Goal: Task Accomplishment & Management: Complete application form

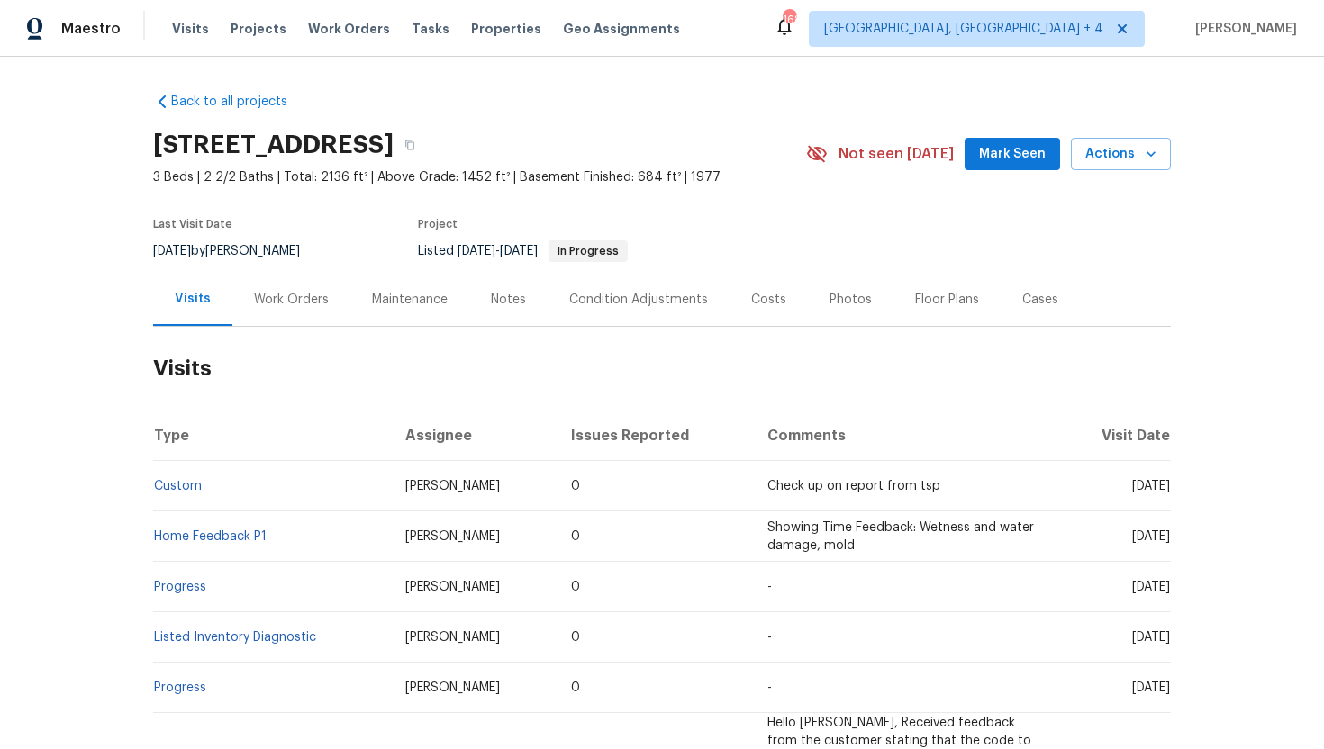
click at [311, 304] on div "Work Orders" at bounding box center [291, 300] width 75 height 18
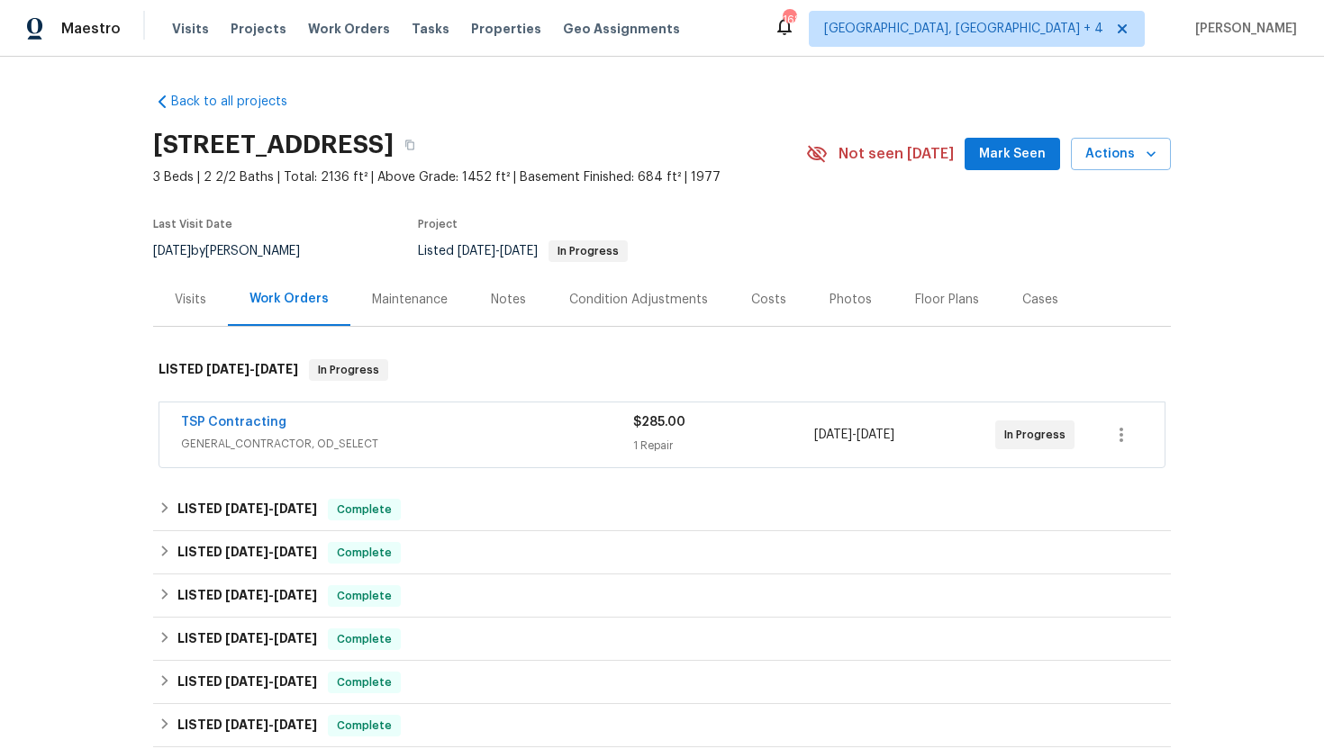
click at [431, 446] on span "GENERAL_CONTRACTOR, OD_SELECT" at bounding box center [407, 444] width 452 height 18
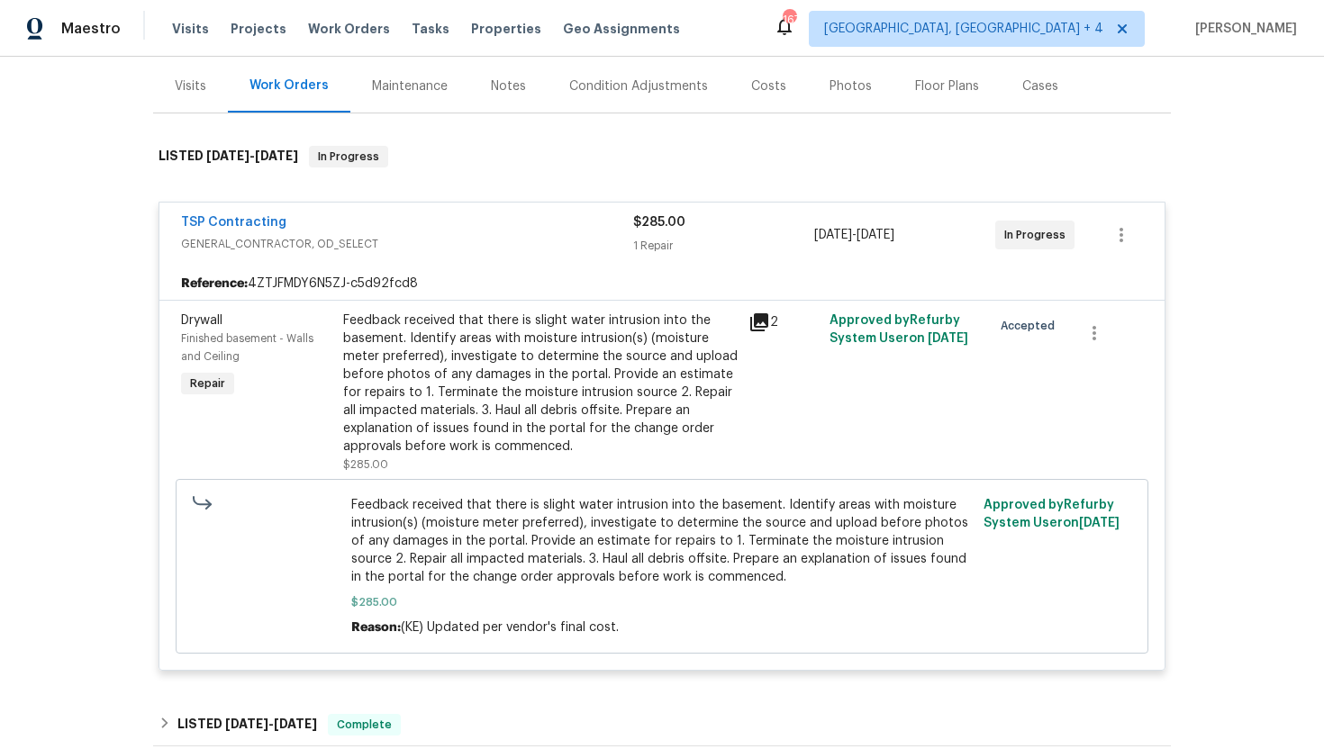
scroll to position [223, 0]
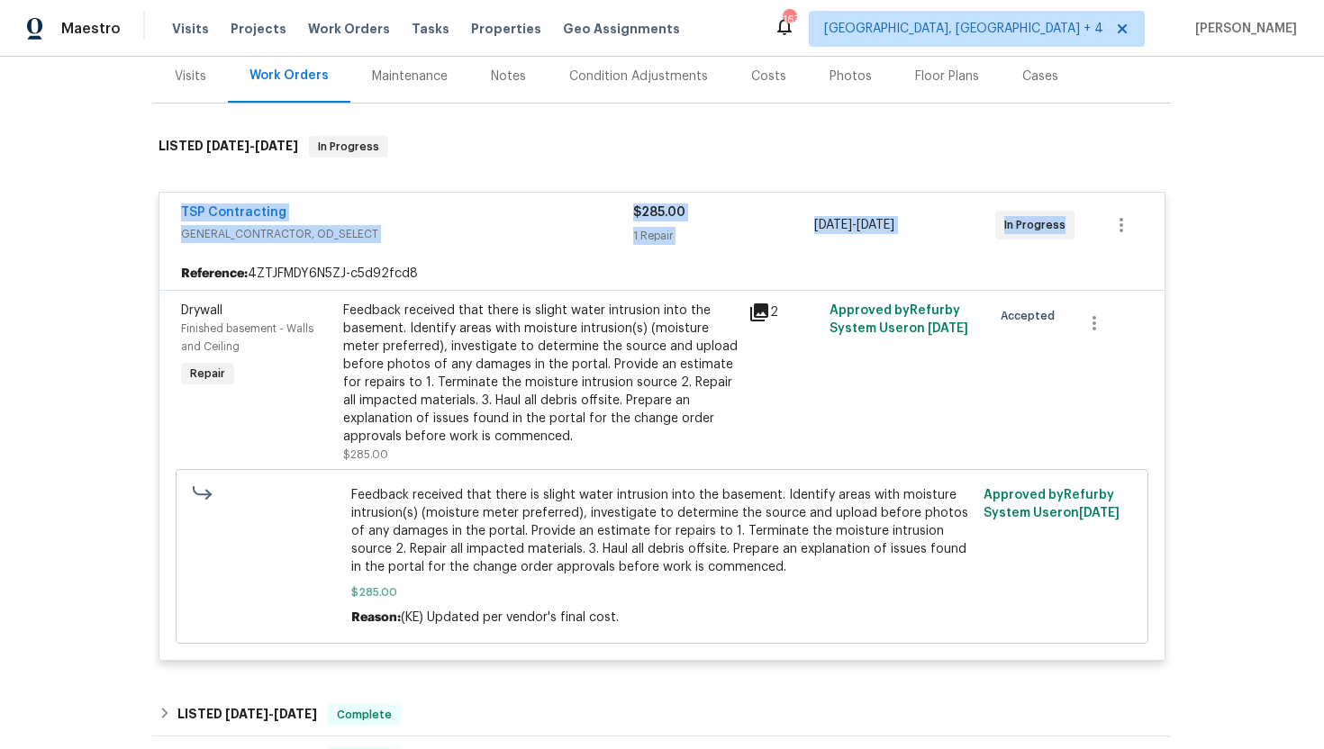
drag, startPoint x: 1063, startPoint y: 231, endPoint x: 176, endPoint y: 210, distance: 887.4
click at [175, 210] on div "TSP Contracting GENERAL_CONTRACTOR, OD_SELECT $285.00 1 Repair 9/24/2025 - 9/26…" at bounding box center [661, 225] width 1005 height 65
copy div "TSP Contracting GENERAL_CONTRACTOR, OD_SELECT $285.00 1 Repair 9/24/2025 - 9/26…"
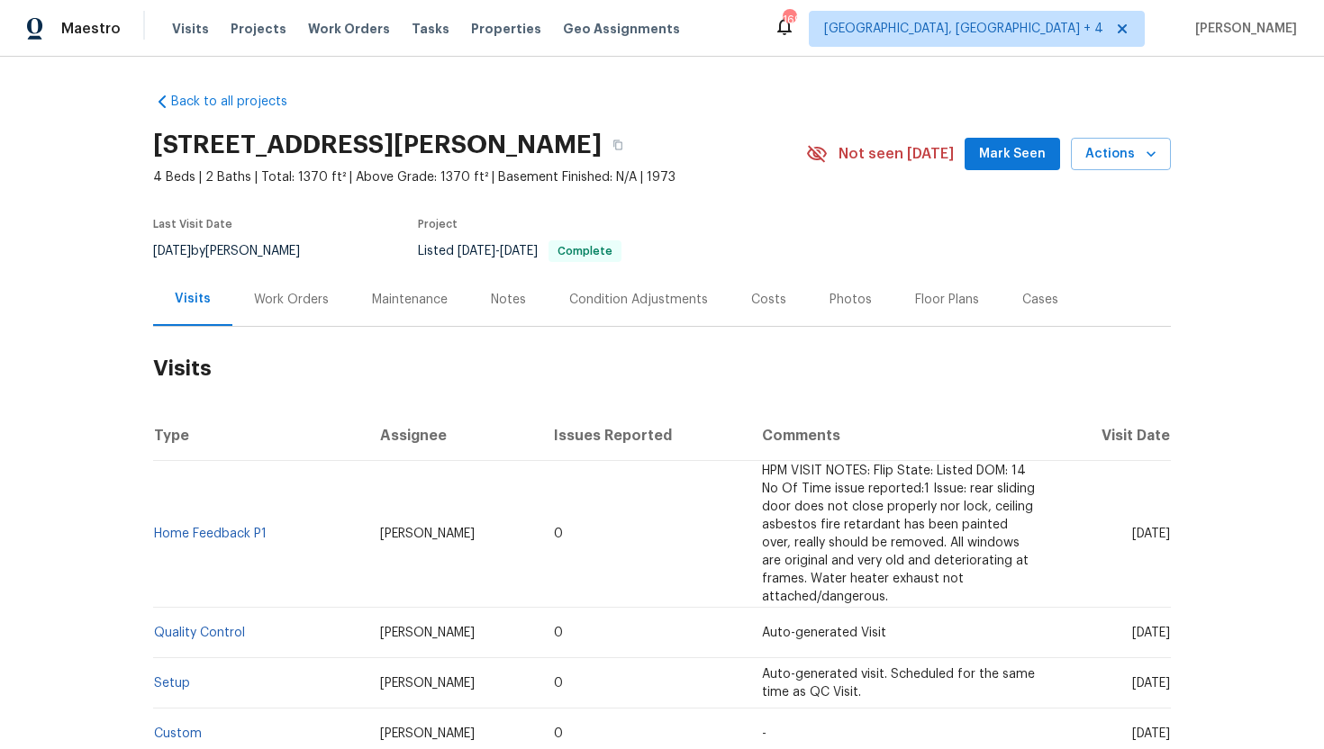
drag, startPoint x: 1097, startPoint y: 536, endPoint x: 1166, endPoint y: 539, distance: 69.4
click at [1167, 539] on span "Wed, Sep 24 2025" at bounding box center [1151, 534] width 38 height 13
copy span "Sep 24 2025"
click at [1038, 301] on div "Cases" at bounding box center [1040, 300] width 36 height 18
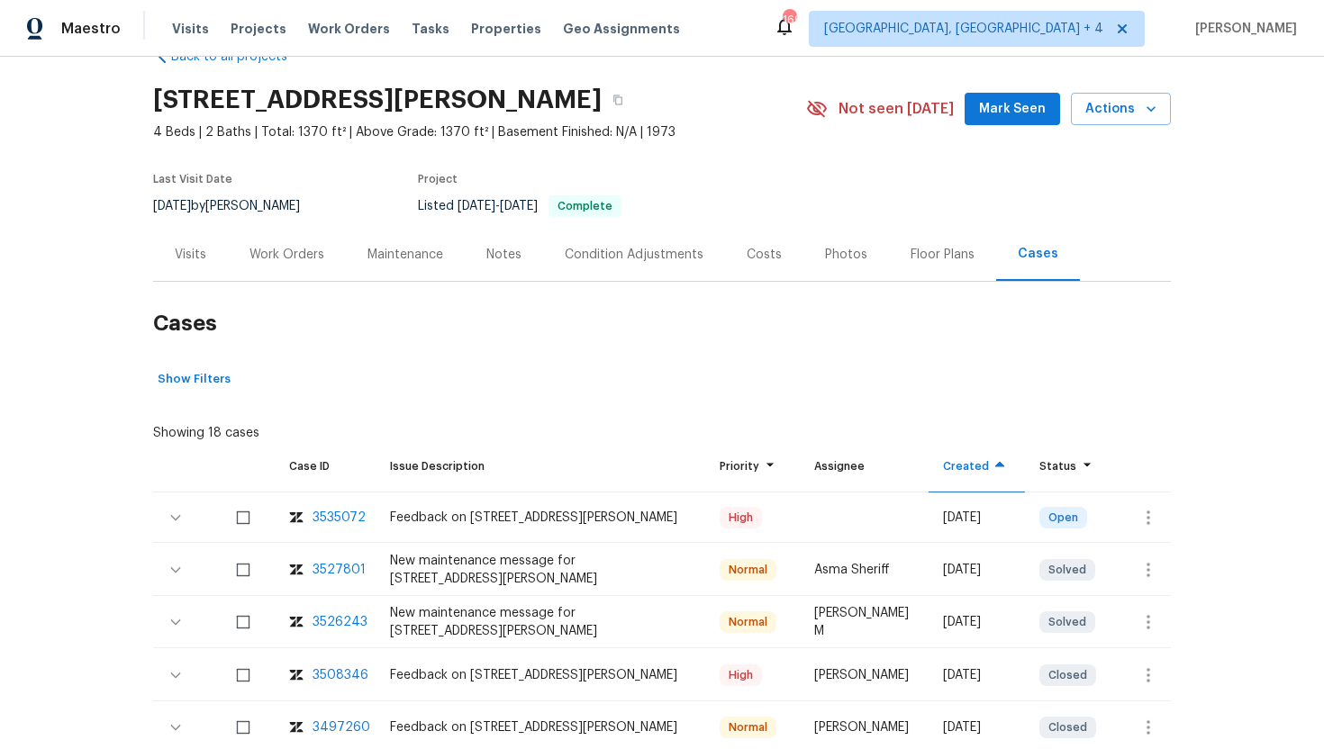
scroll to position [74, 0]
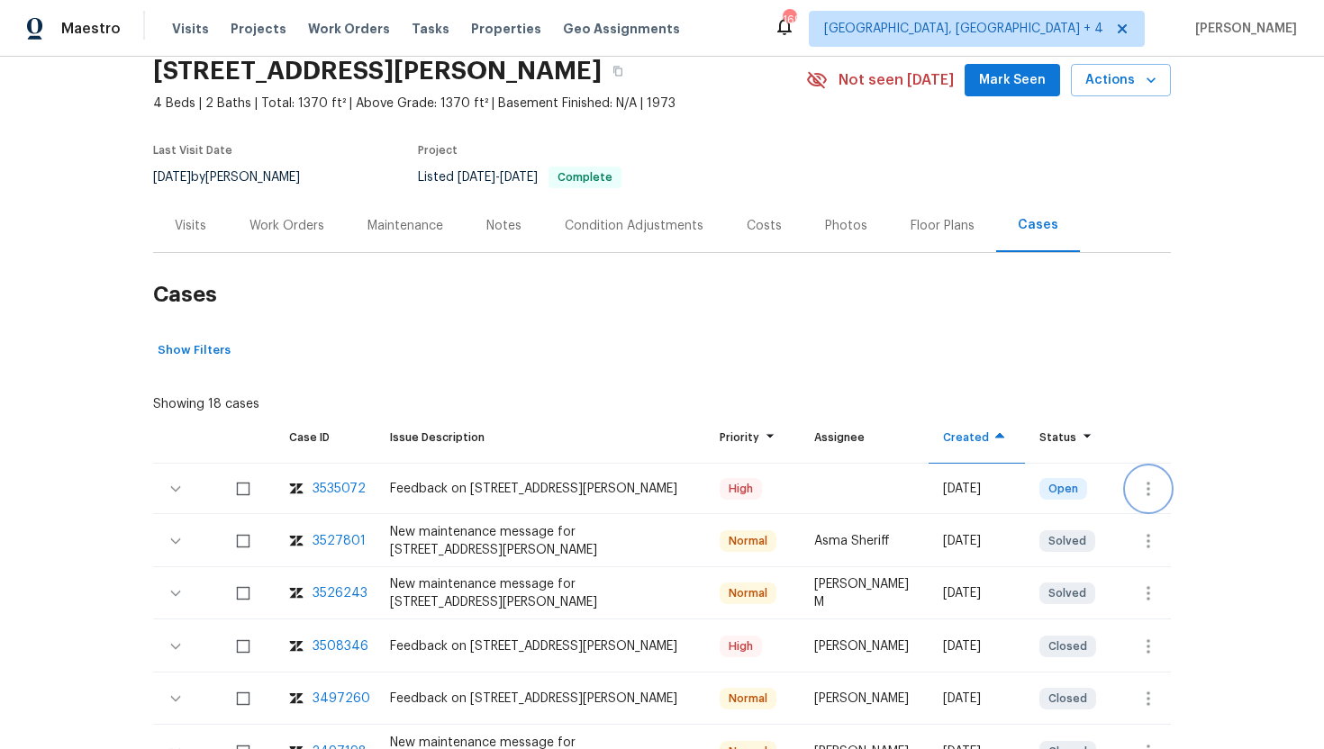
click at [1151, 500] on button "button" at bounding box center [1148, 488] width 43 height 43
click at [1174, 483] on li "Create a visit" at bounding box center [1218, 489] width 186 height 30
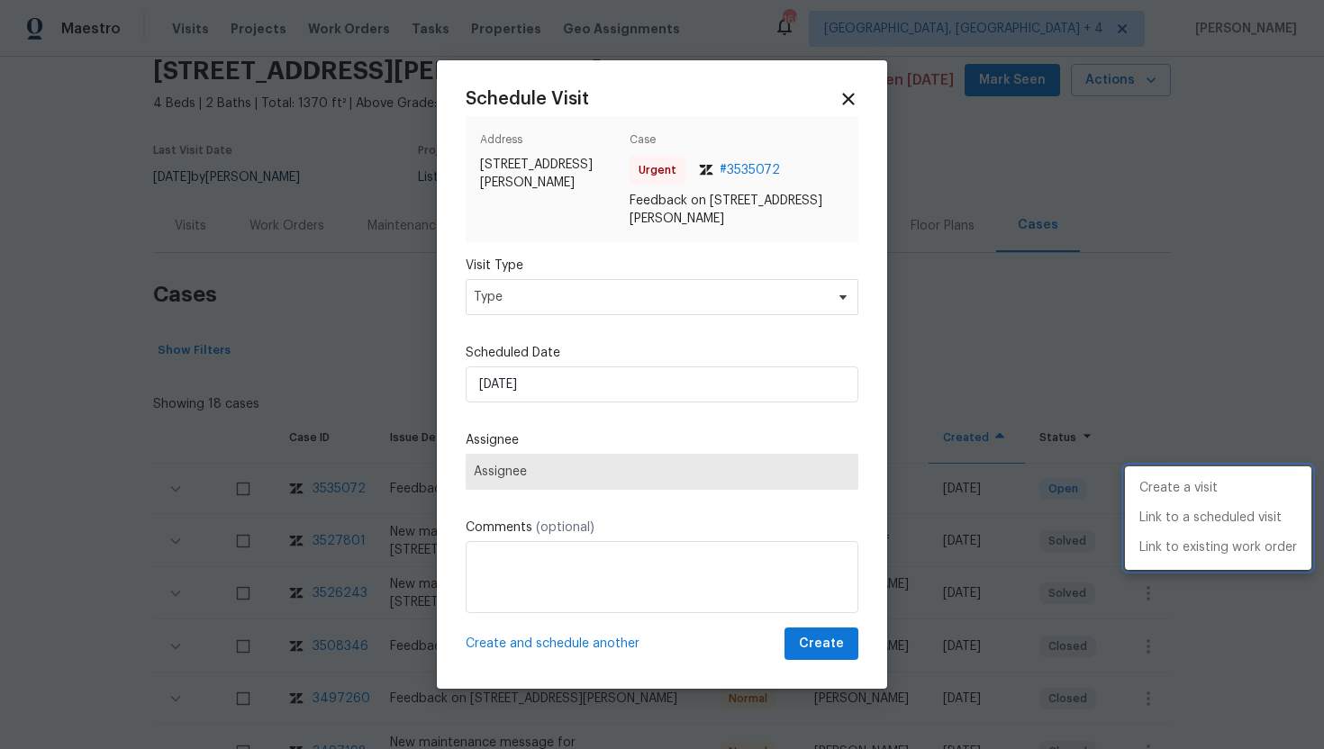
click at [649, 297] on div at bounding box center [662, 374] width 1324 height 749
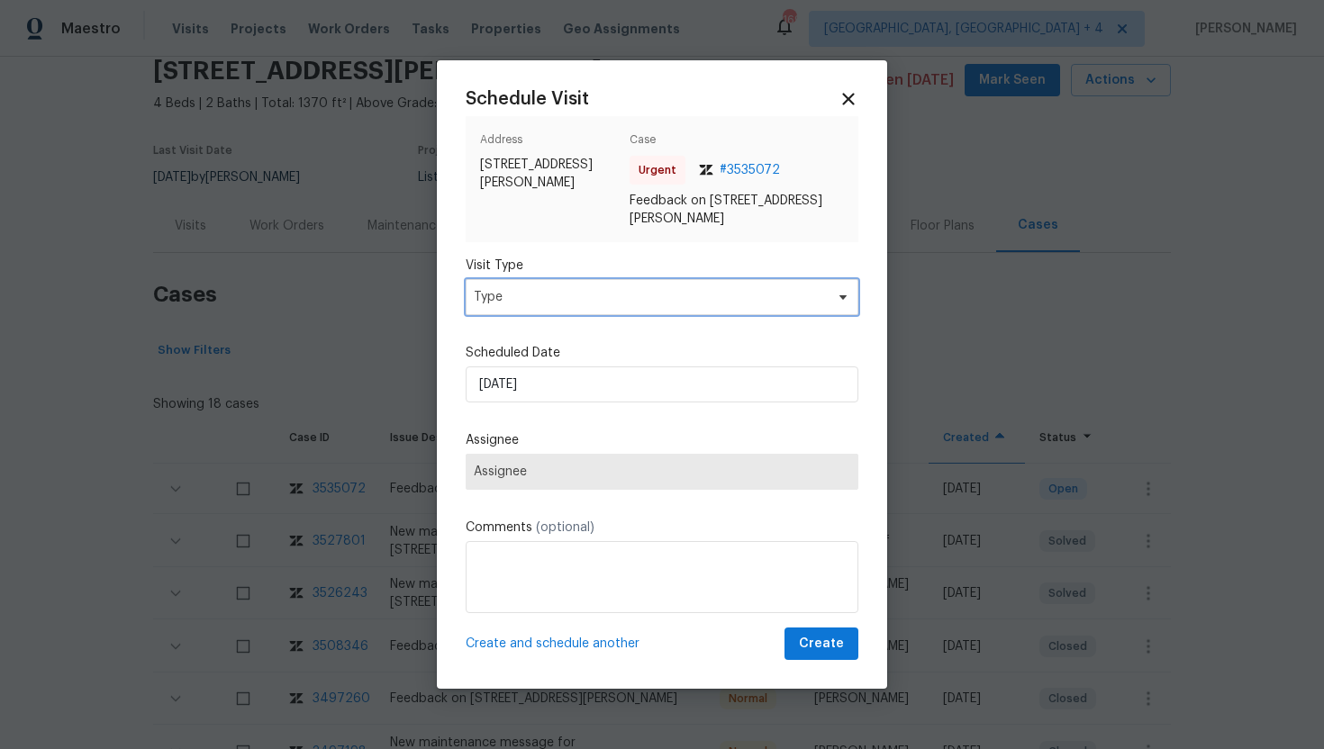
click at [639, 296] on span "Type" at bounding box center [649, 297] width 350 height 18
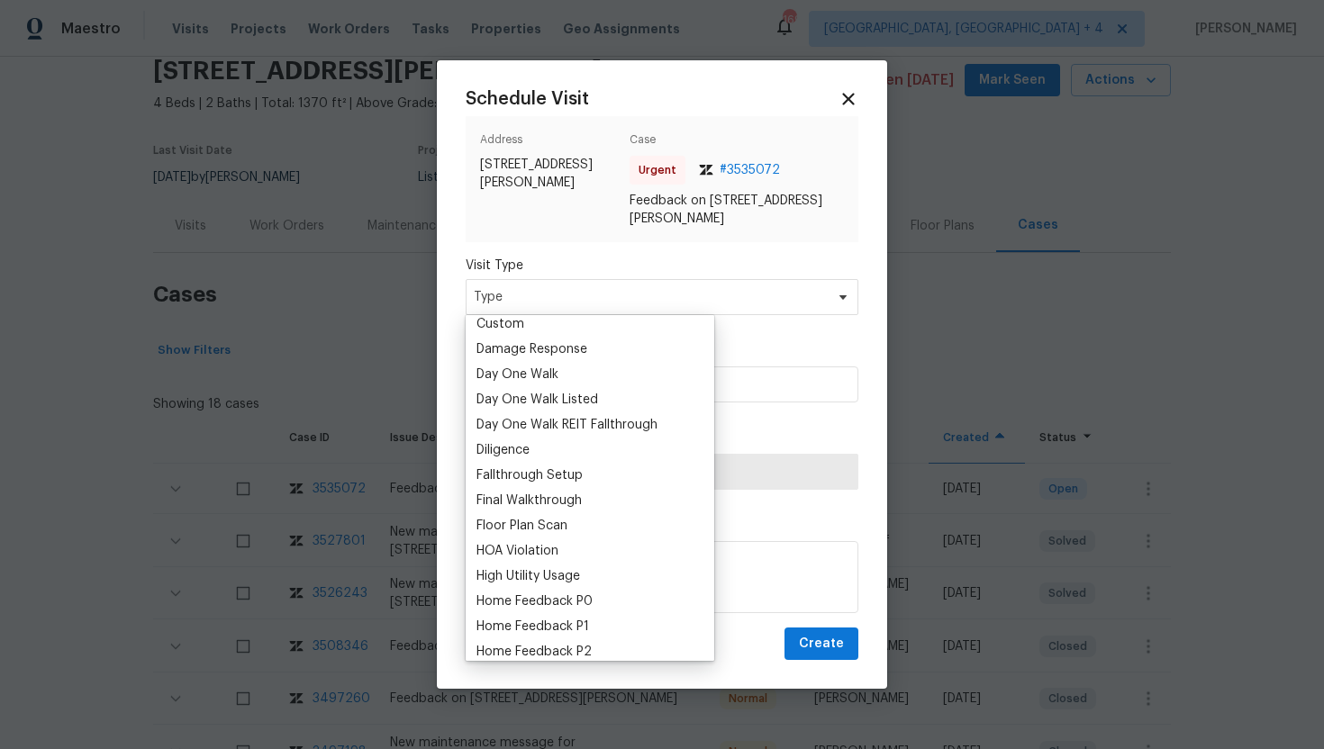
scroll to position [313, 0]
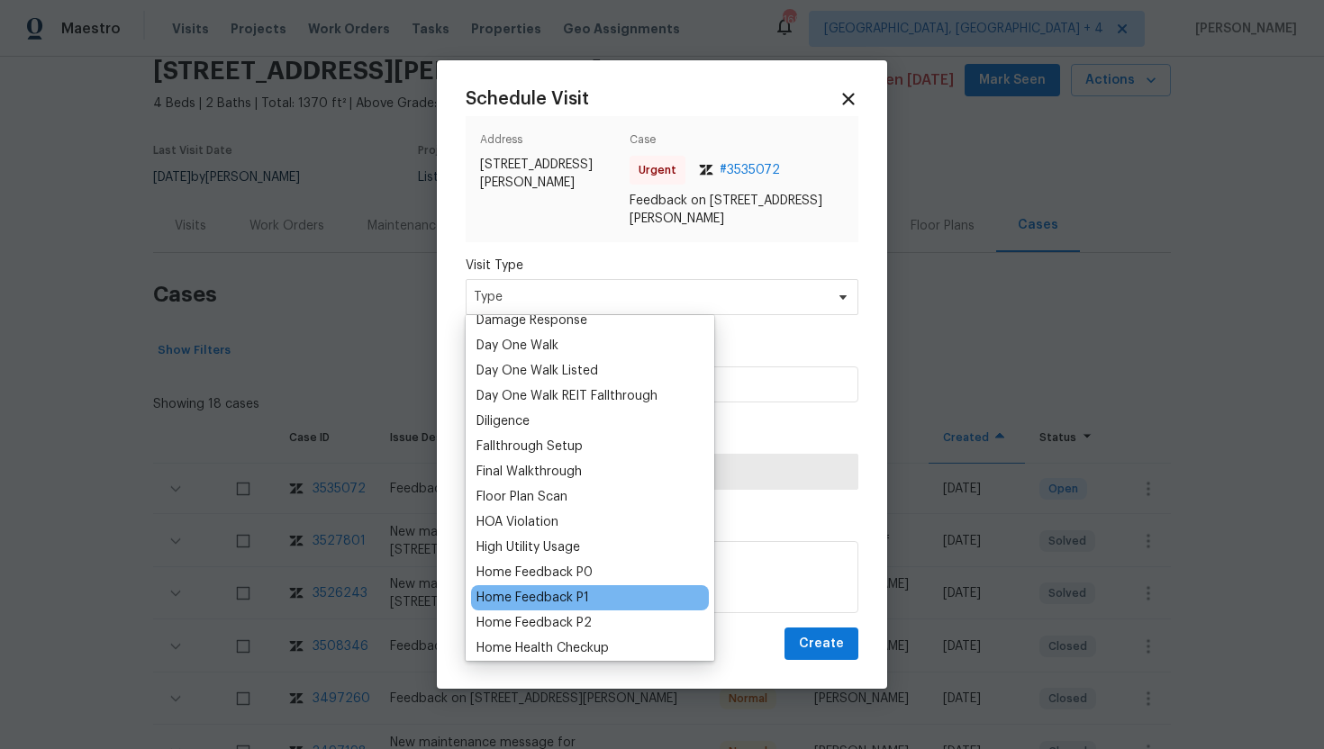
click at [559, 596] on div "Home Feedback P1" at bounding box center [532, 598] width 113 height 18
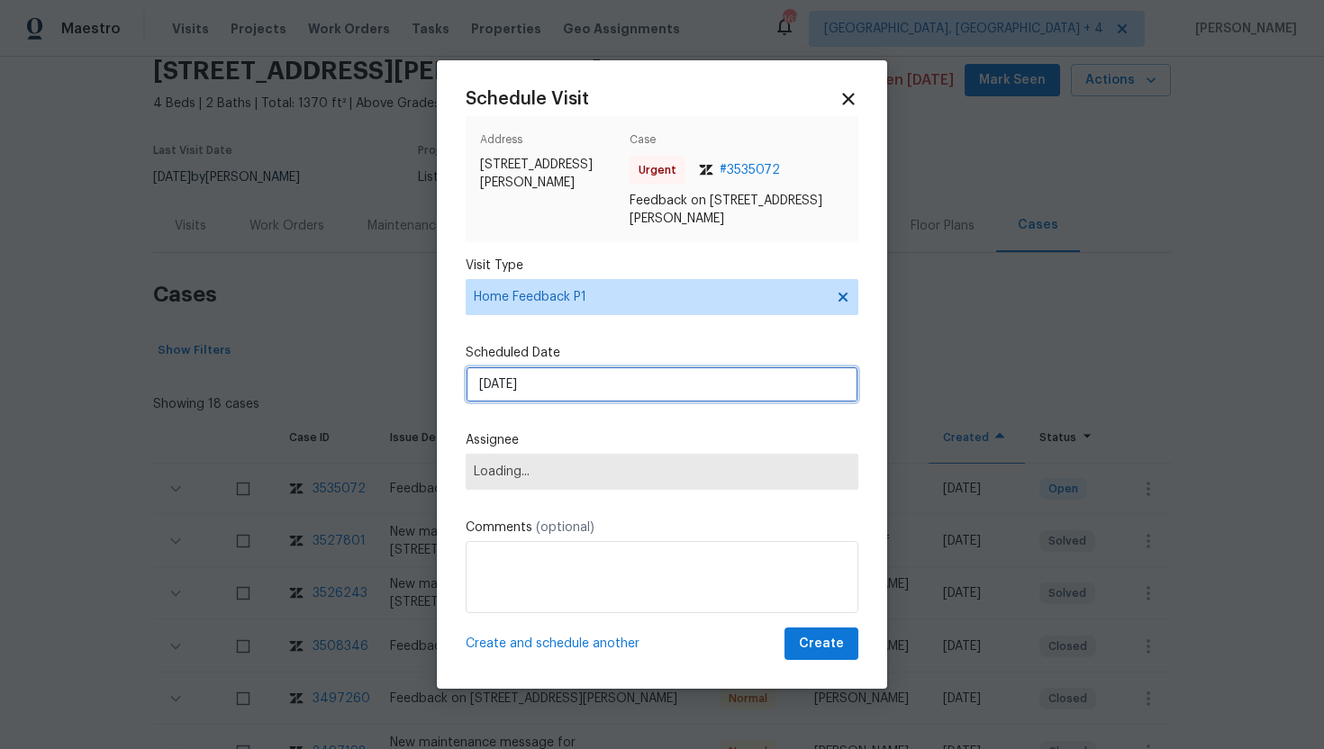
click at [564, 385] on input "10/3/2025" at bounding box center [662, 385] width 393 height 36
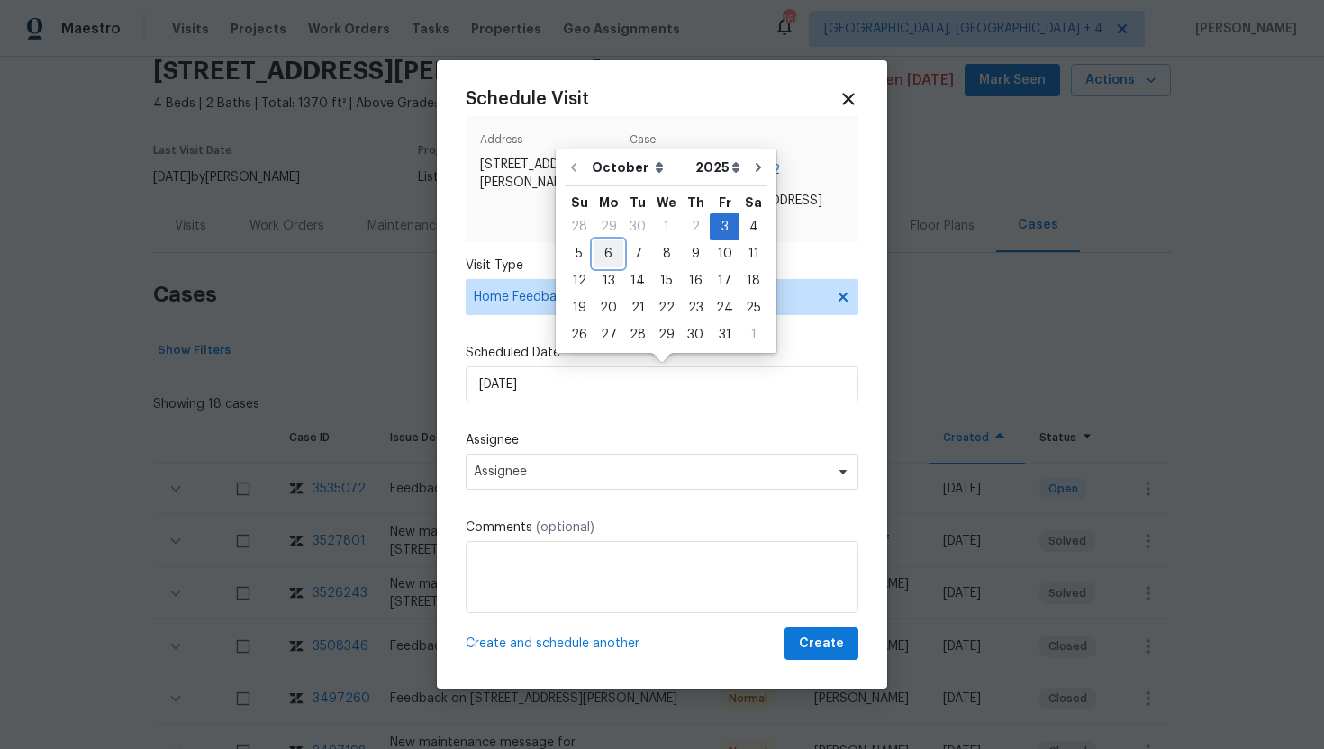
click at [610, 251] on div "6" at bounding box center [609, 253] width 30 height 25
type input "10/6/2025"
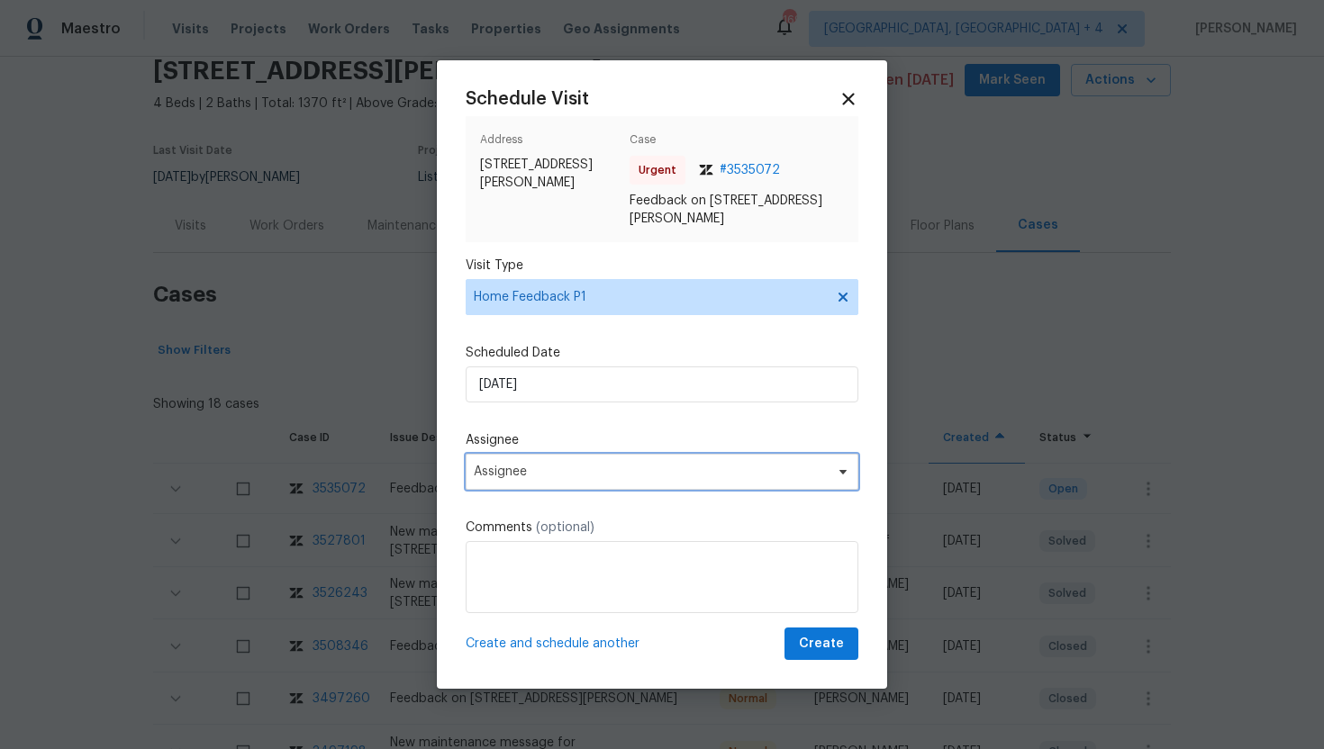
click at [572, 466] on span "Assignee" at bounding box center [650, 472] width 353 height 14
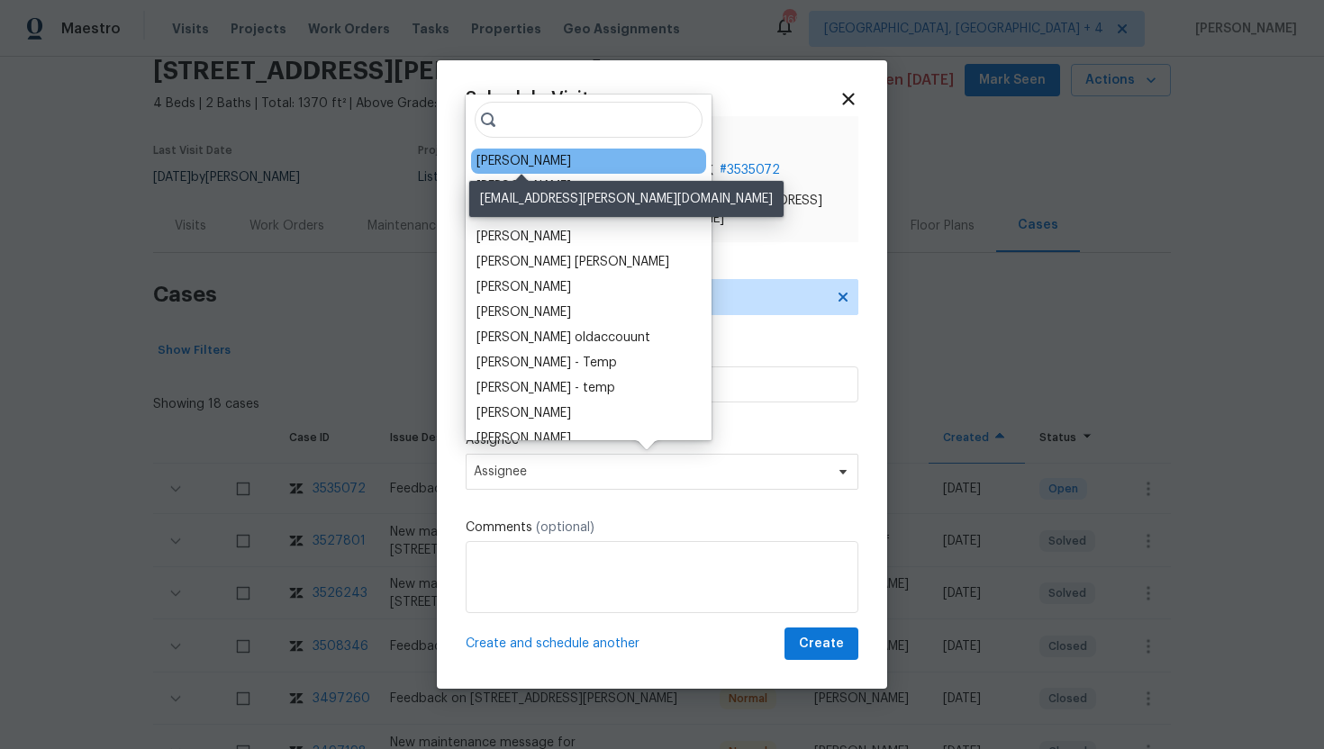
click at [535, 159] on div "Kaden Peterson" at bounding box center [523, 161] width 95 height 18
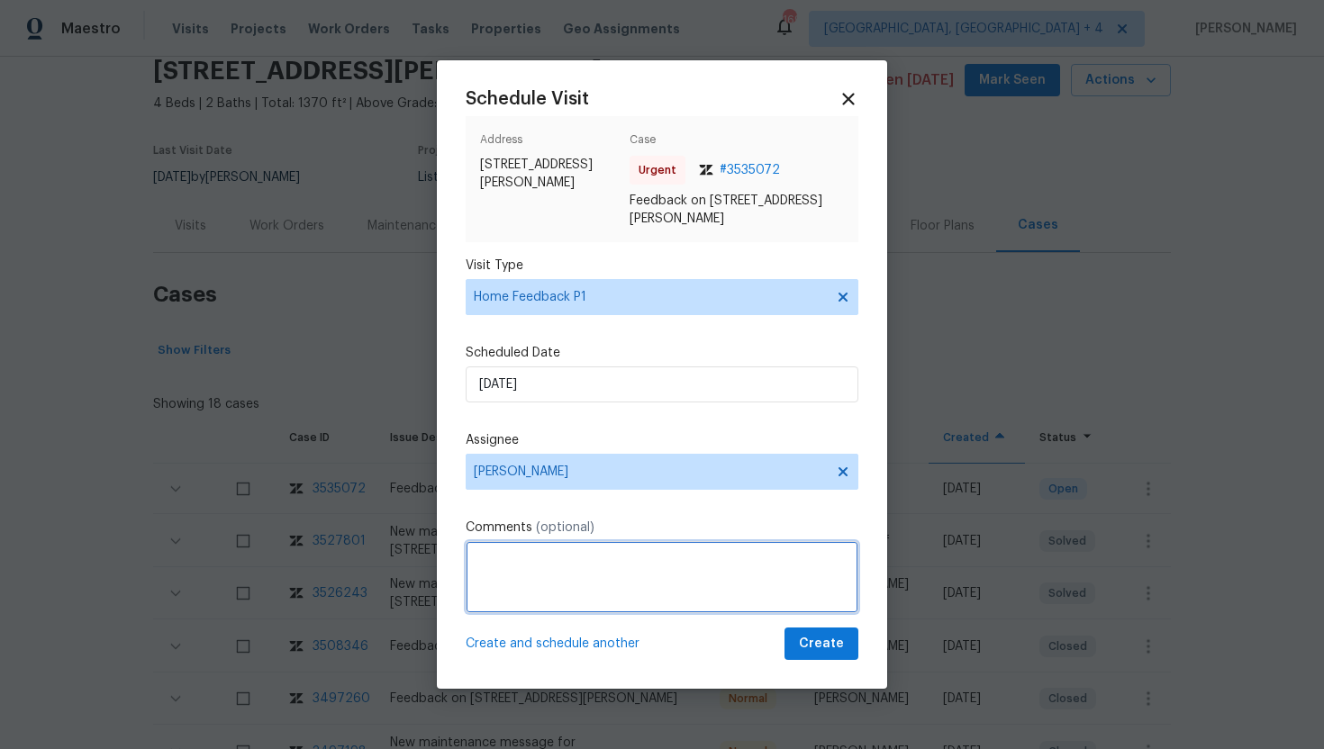
click at [548, 576] on textarea at bounding box center [662, 577] width 393 height 72
paste textarea "Feedback Message: The bottom lock was locked and they couldn't enter"
type textarea "Feedback Message: The bottom lock was locked and they couldn't enter"
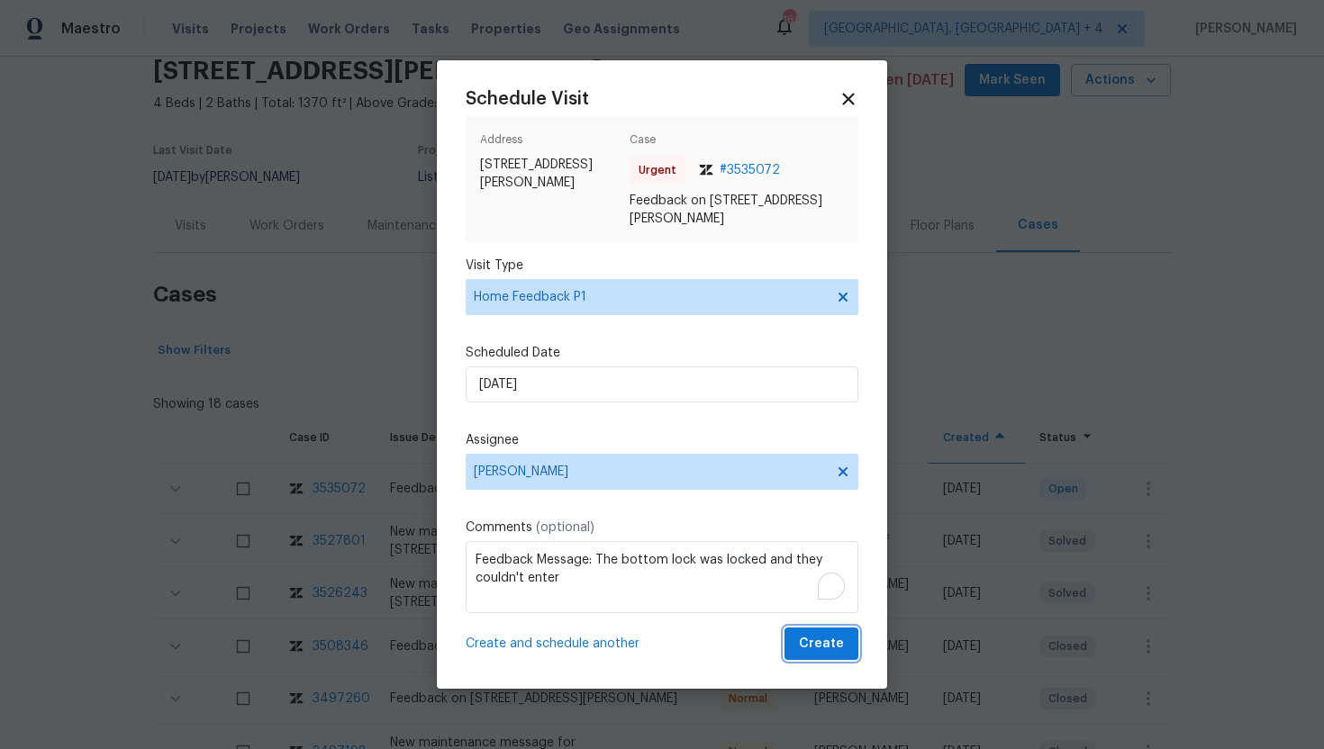
click at [815, 649] on span "Create" at bounding box center [821, 644] width 45 height 23
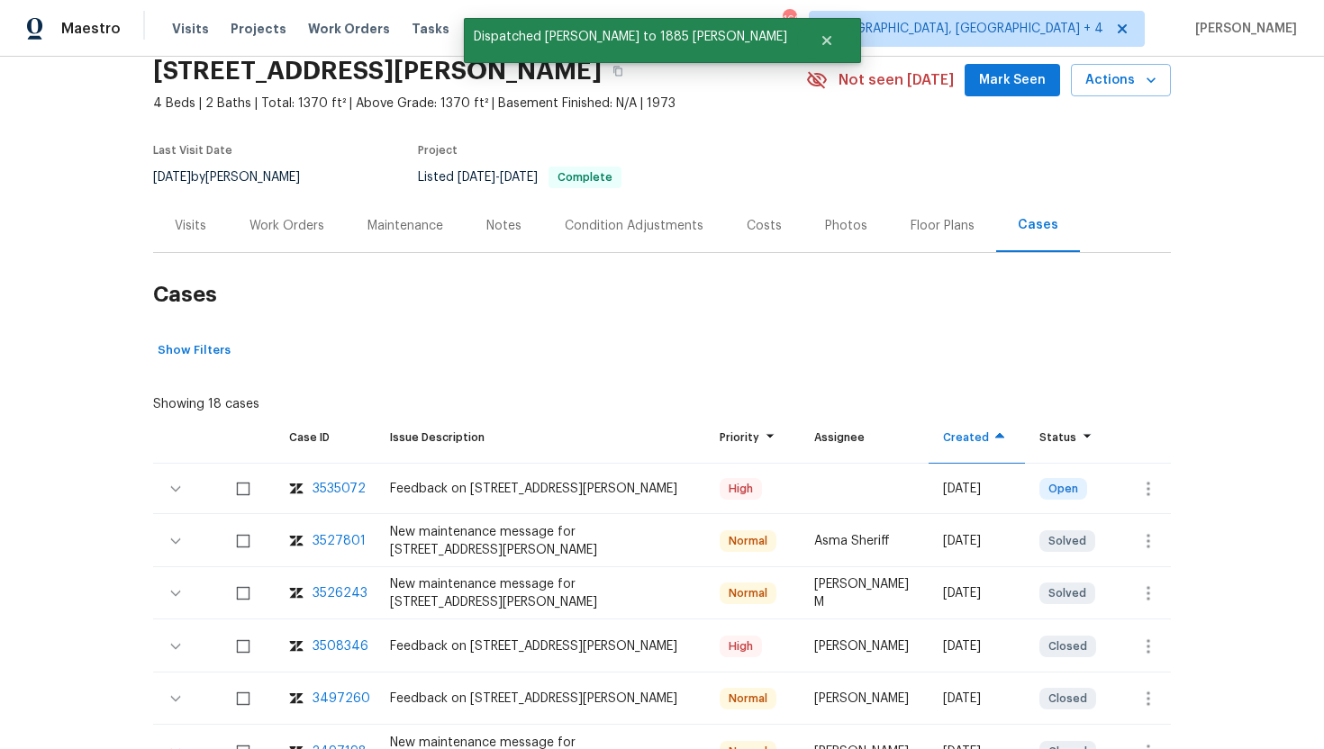
click at [181, 238] on div "Visits" at bounding box center [190, 225] width 75 height 53
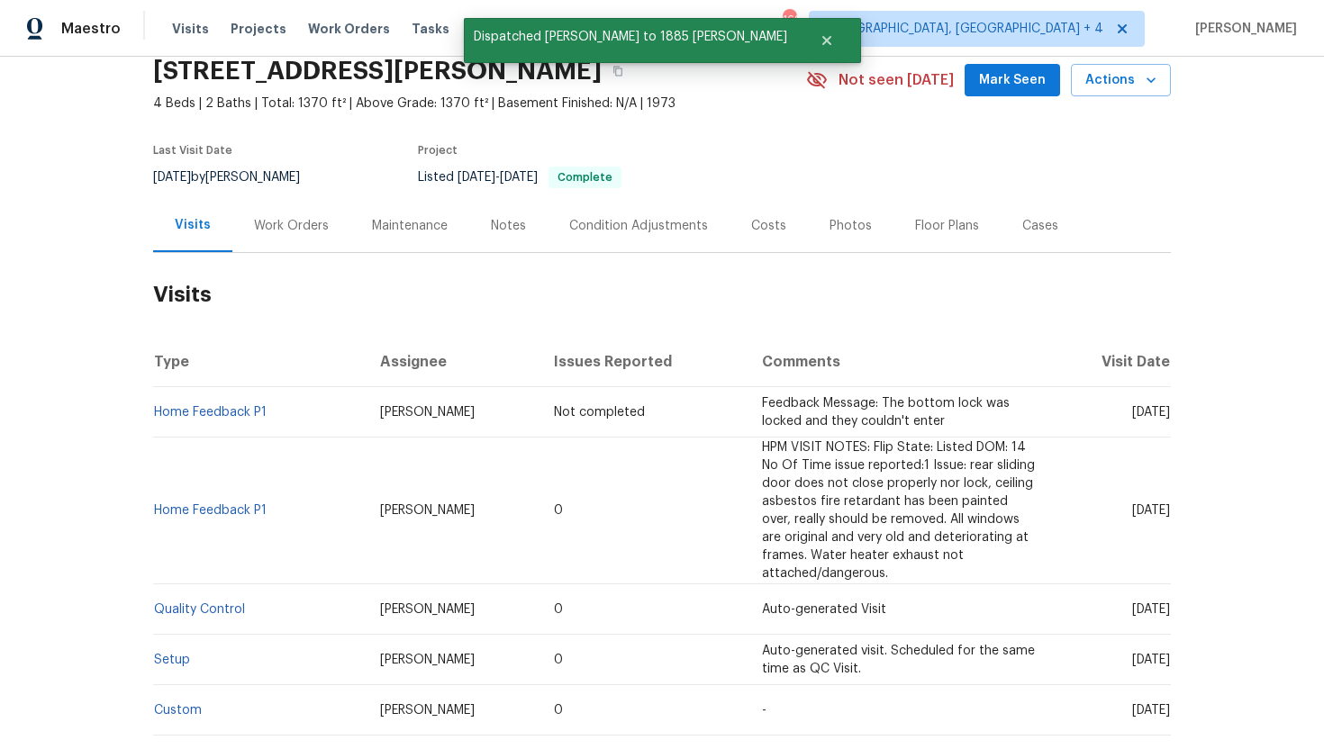
click at [1107, 422] on td "Mon, Oct 06 2025" at bounding box center [1112, 412] width 118 height 50
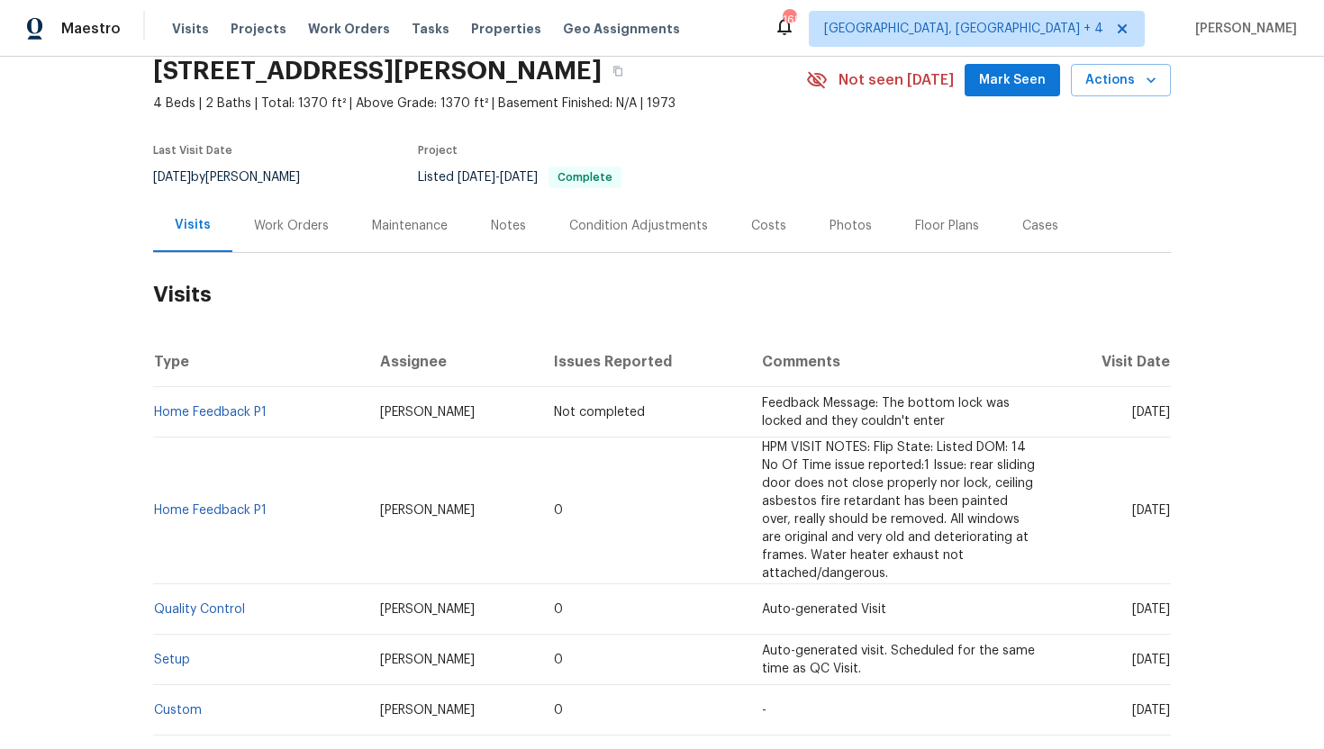
drag, startPoint x: 1096, startPoint y: 414, endPoint x: 1166, endPoint y: 418, distance: 70.3
click at [1166, 418] on span "Mon, Oct 06 2025" at bounding box center [1151, 412] width 38 height 13
copy span "Oct 06 2025"
drag, startPoint x: 465, startPoint y: 411, endPoint x: 360, endPoint y: 411, distance: 104.5
click at [366, 411] on td "Kaden Peterson" at bounding box center [453, 412] width 175 height 50
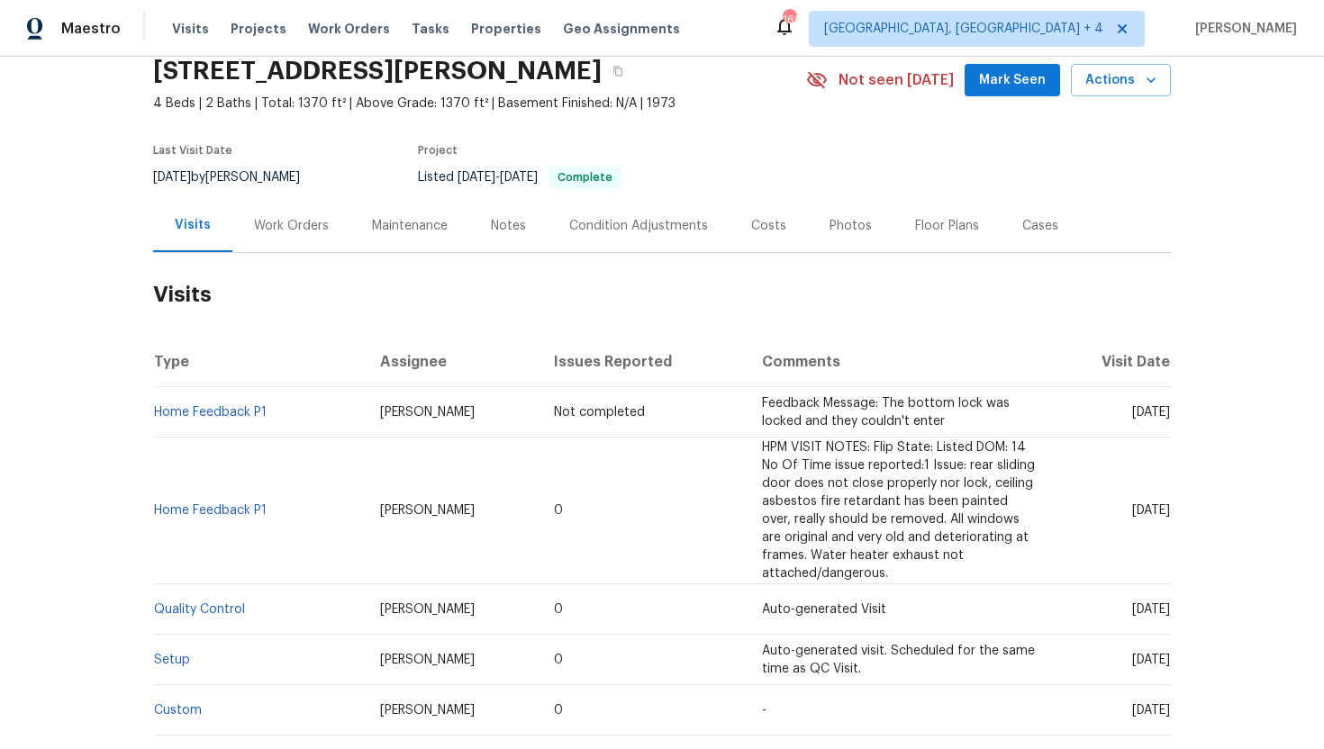
copy span "Kaden Peterson"
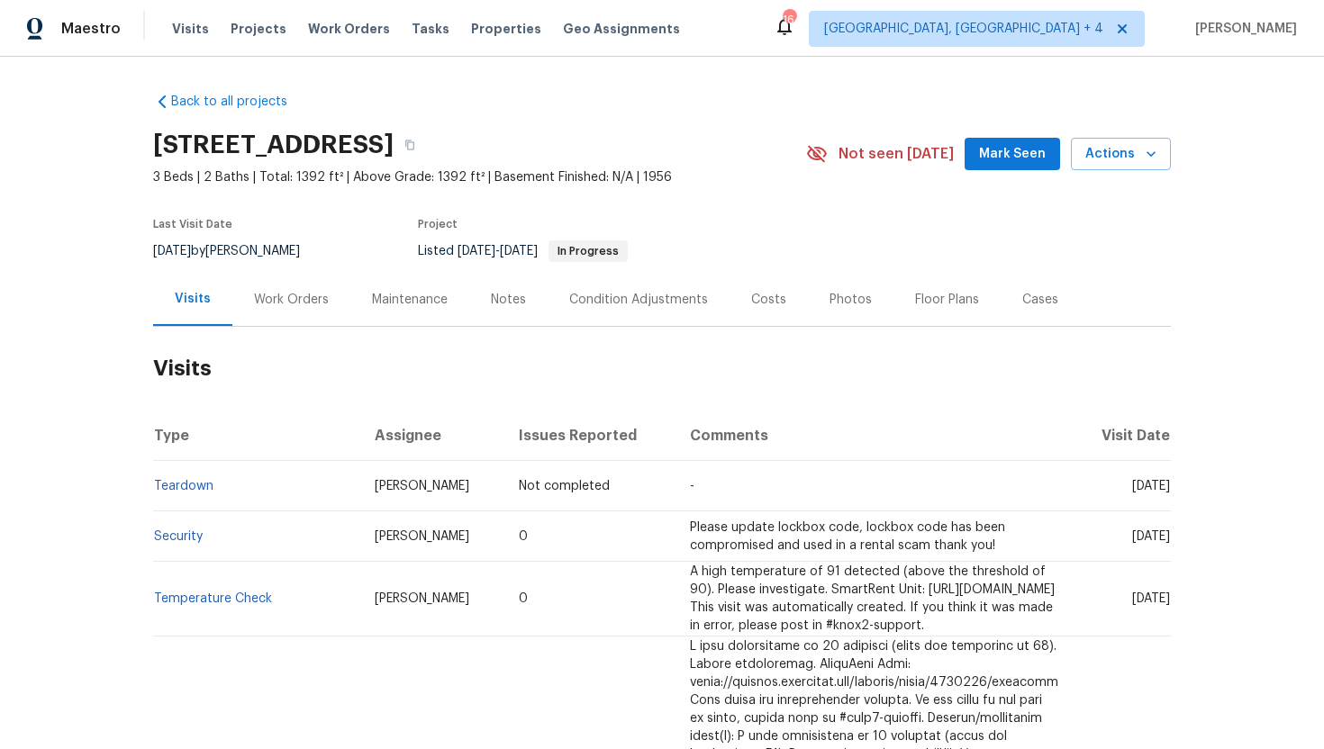
click at [292, 309] on div "Work Orders" at bounding box center [291, 300] width 75 height 18
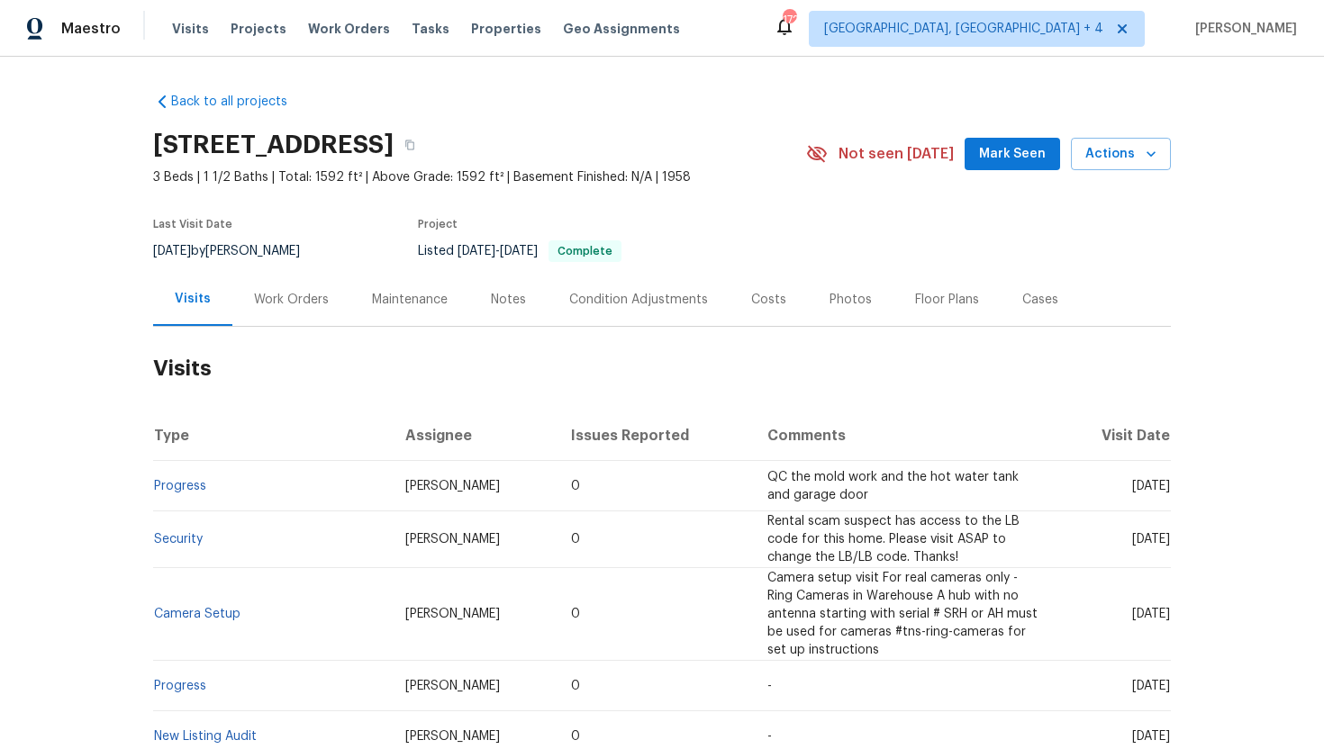
click at [1022, 305] on div "Cases" at bounding box center [1040, 300] width 36 height 18
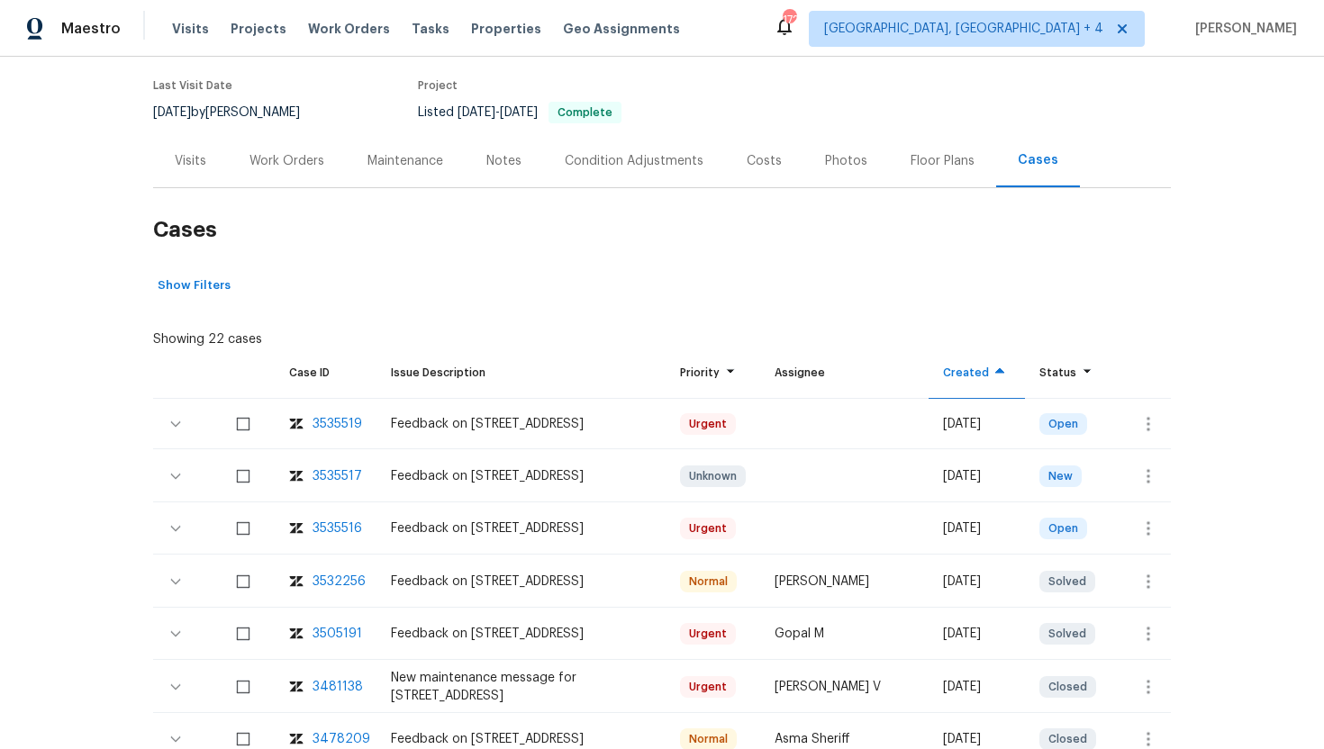
scroll to position [148, 0]
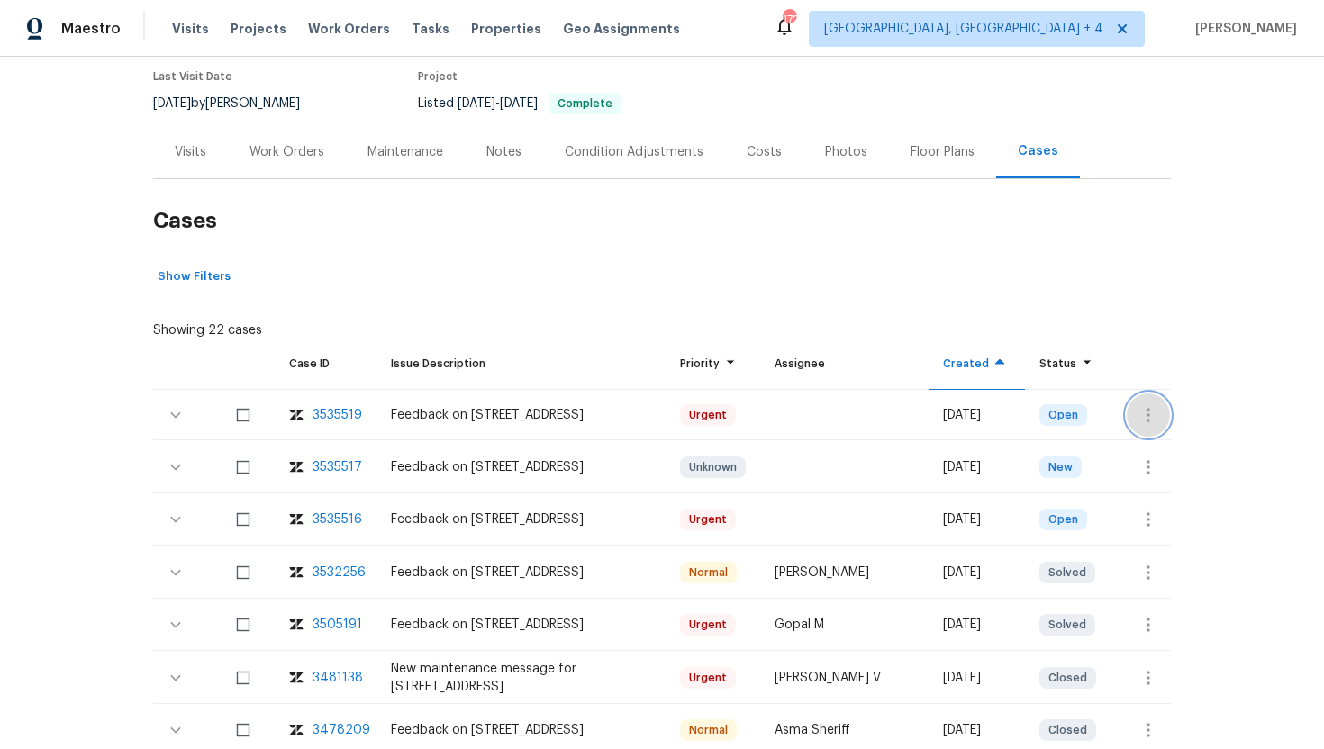
click at [1147, 414] on icon "button" at bounding box center [1149, 415] width 4 height 14
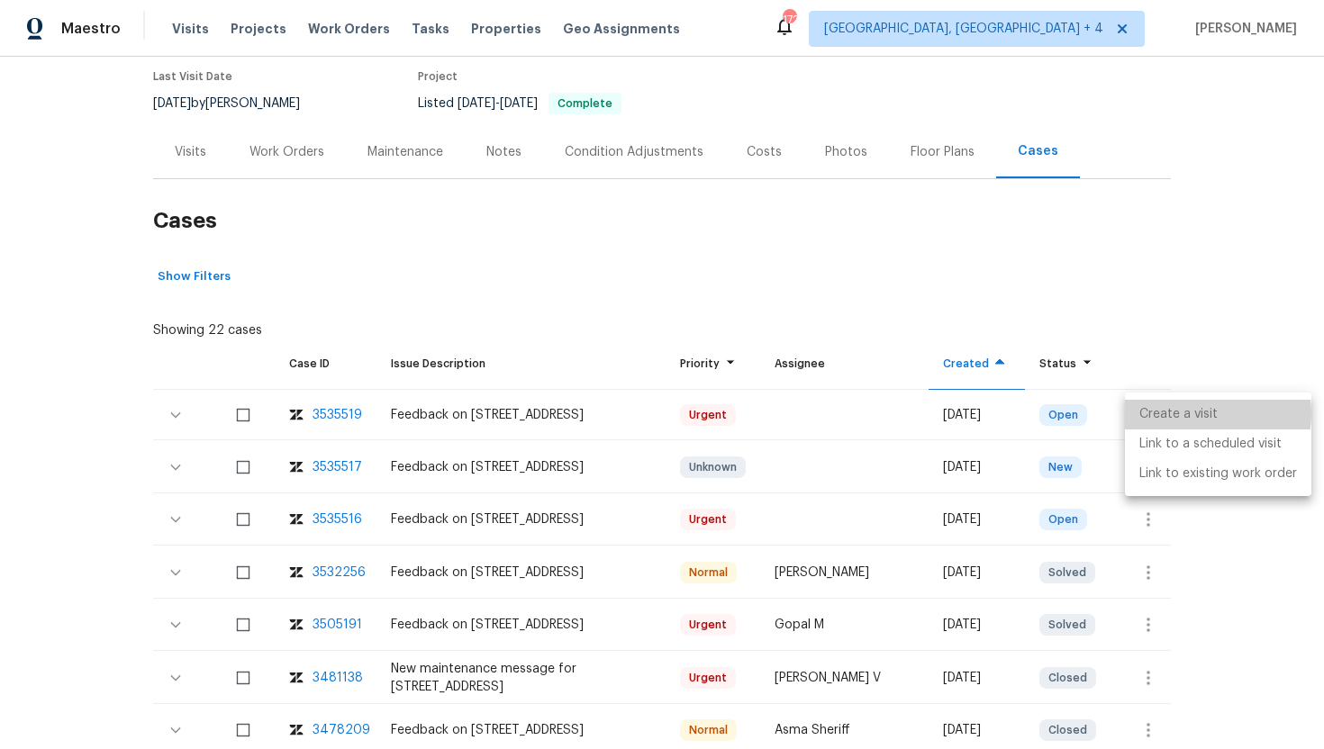
click at [1185, 413] on li "Create a visit" at bounding box center [1218, 415] width 186 height 30
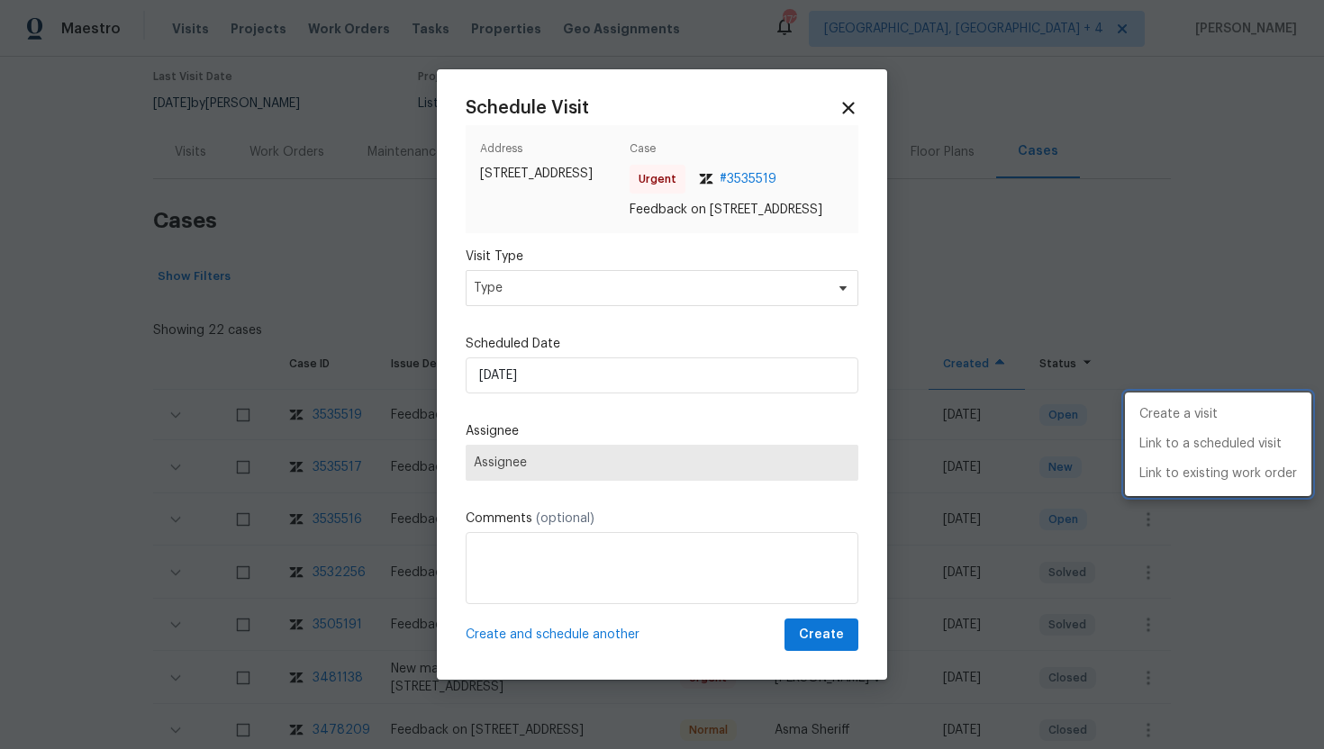
click at [612, 295] on div at bounding box center [662, 374] width 1324 height 749
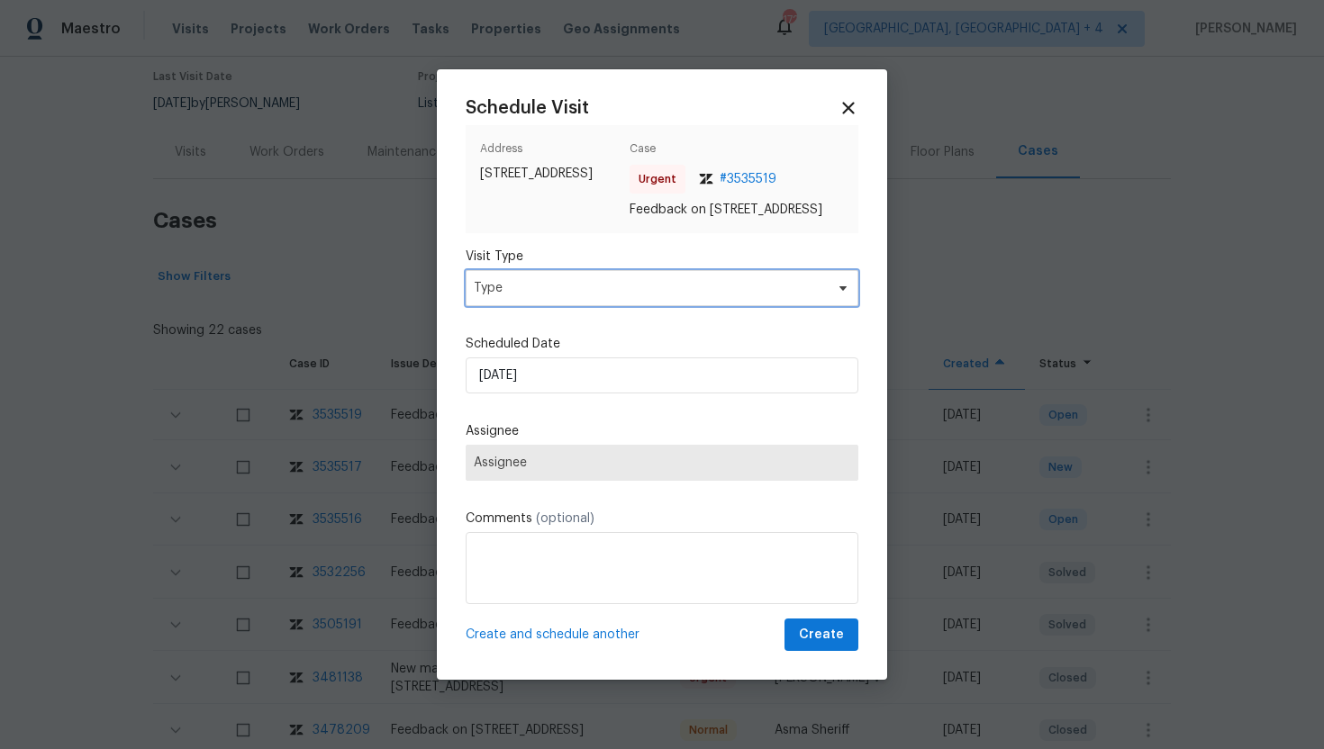
click at [603, 295] on span "Type" at bounding box center [649, 288] width 350 height 18
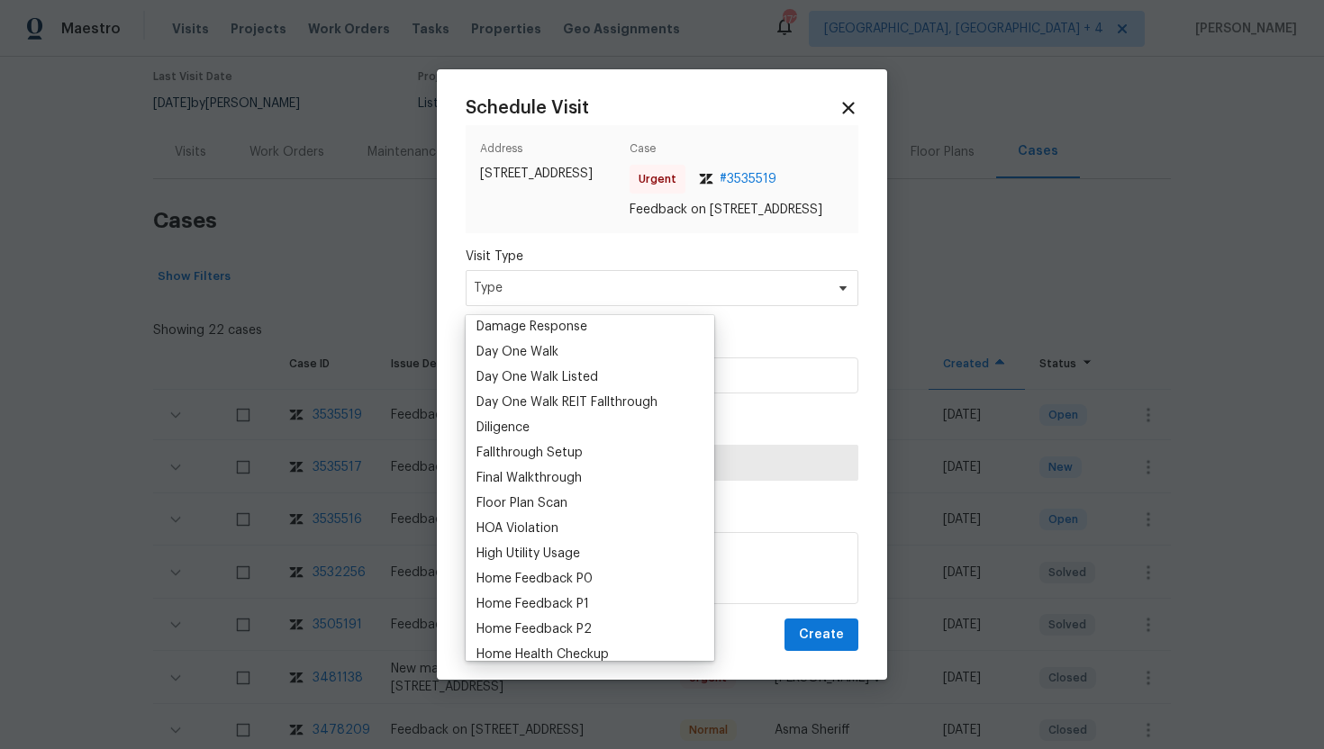
scroll to position [411, 0]
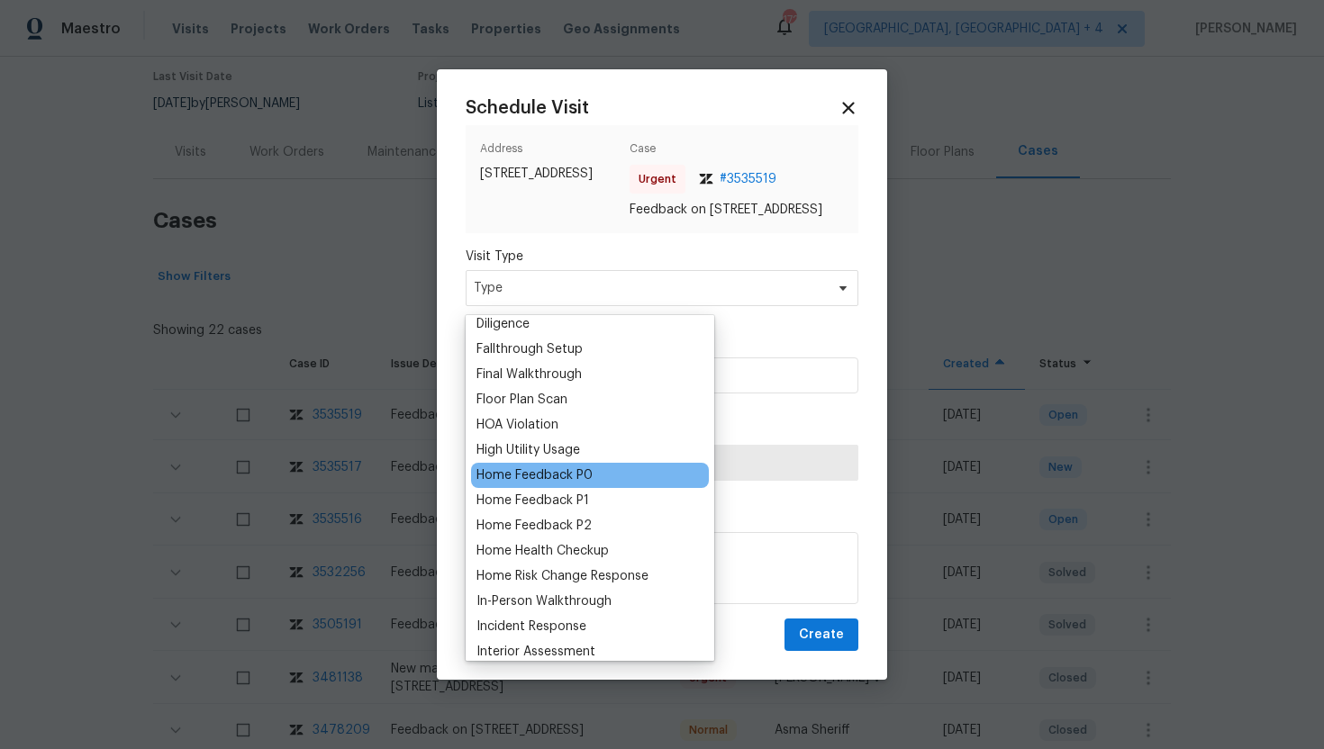
click at [570, 476] on div "Home Feedback P0" at bounding box center [534, 476] width 116 height 18
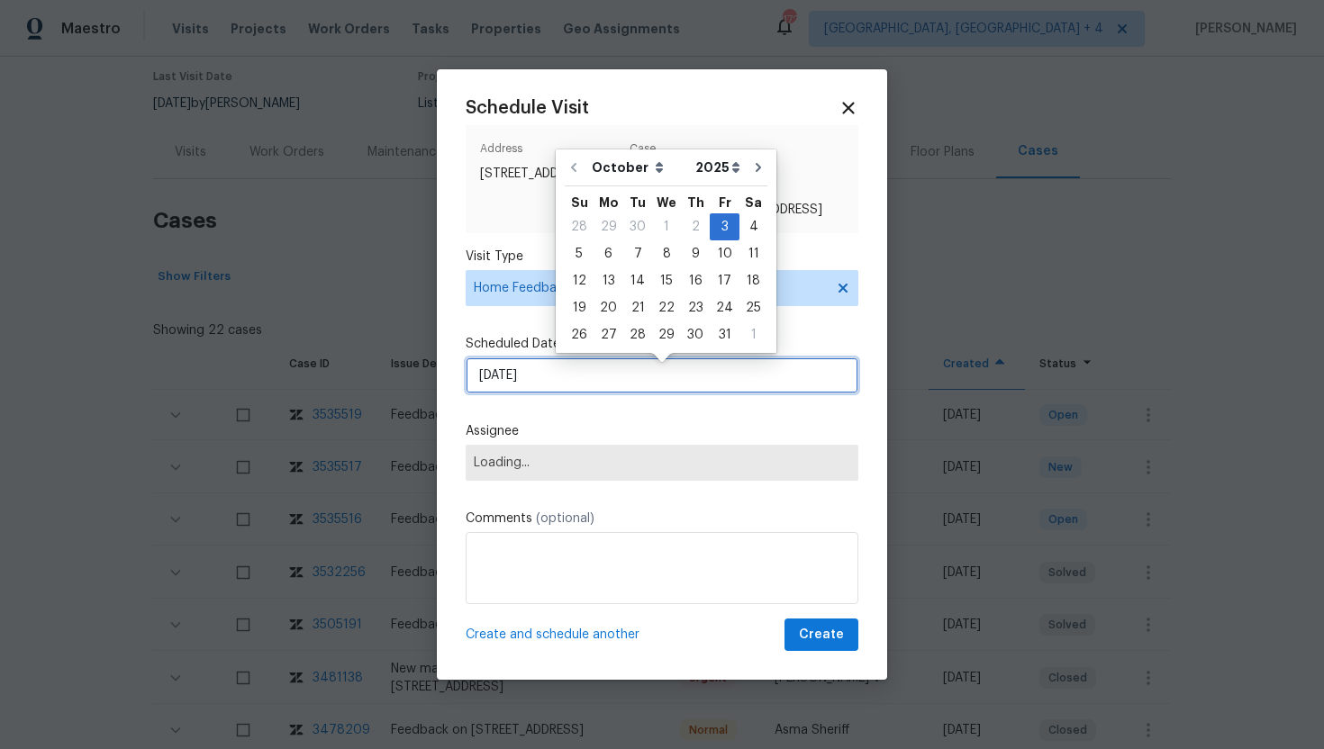
click at [566, 383] on input "10/3/2025" at bounding box center [662, 376] width 393 height 36
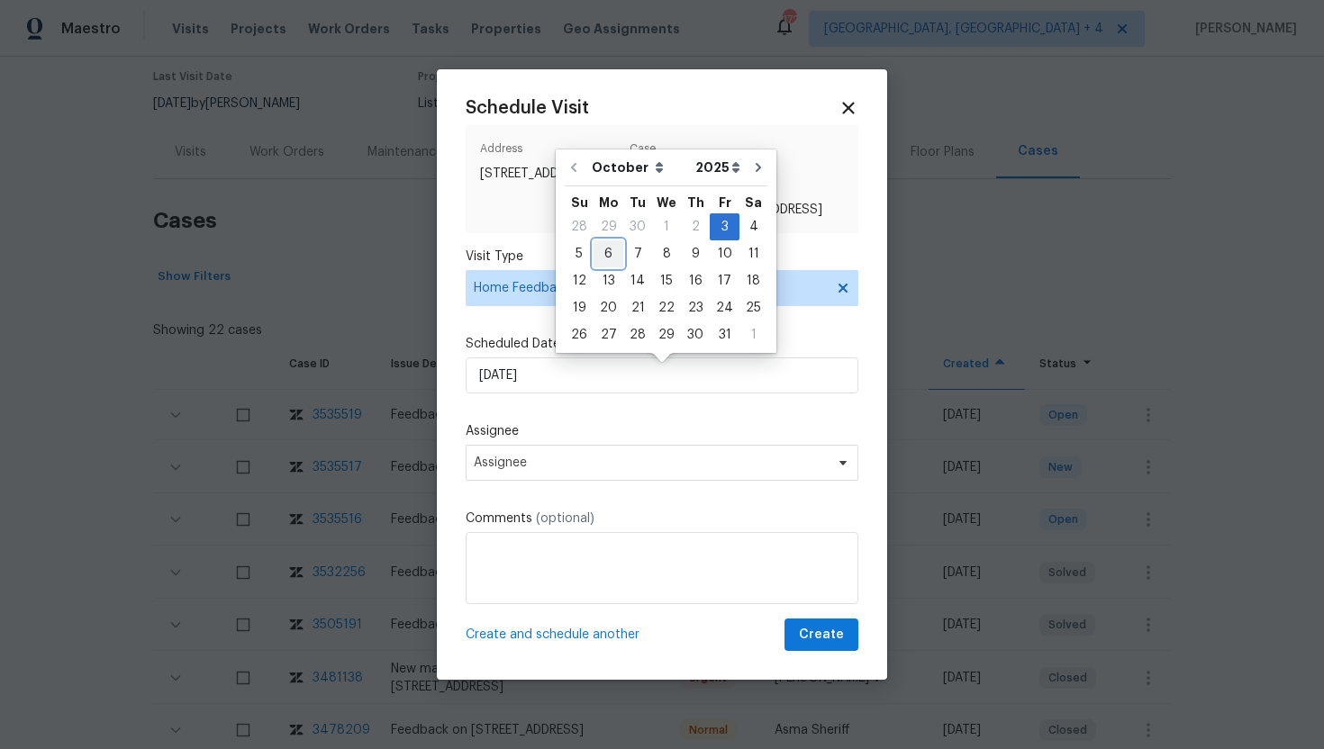
click at [612, 252] on div "6" at bounding box center [609, 253] width 30 height 25
type input "10/6/2025"
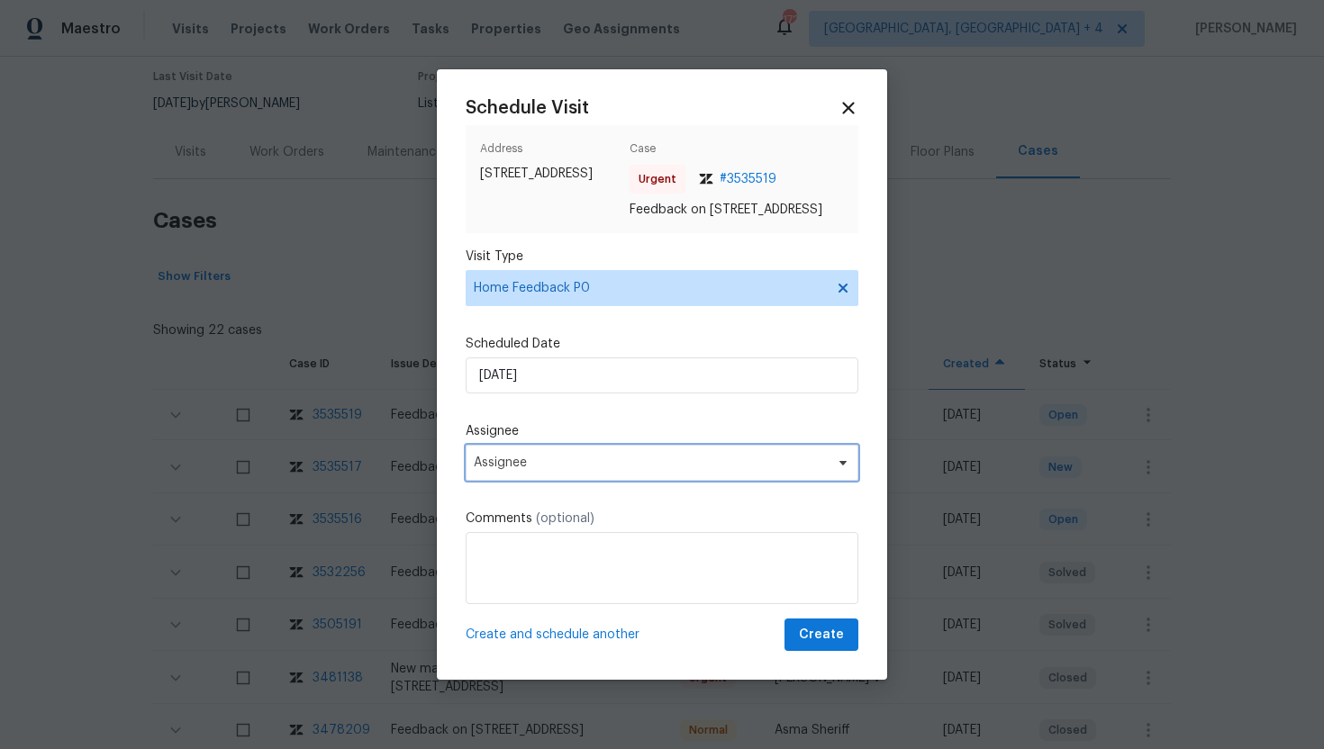
click at [623, 468] on span "Assignee" at bounding box center [650, 463] width 353 height 14
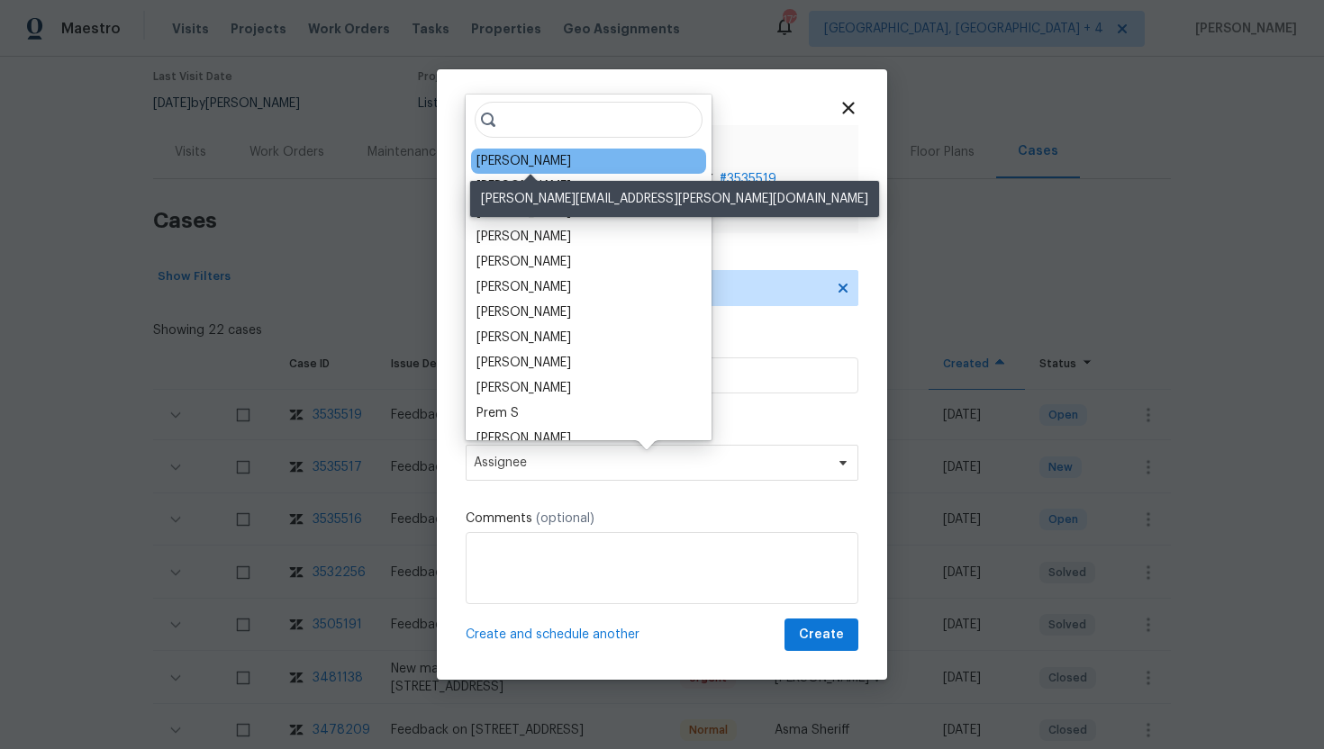
click at [535, 166] on div "Rebecca McMillen" at bounding box center [523, 161] width 95 height 18
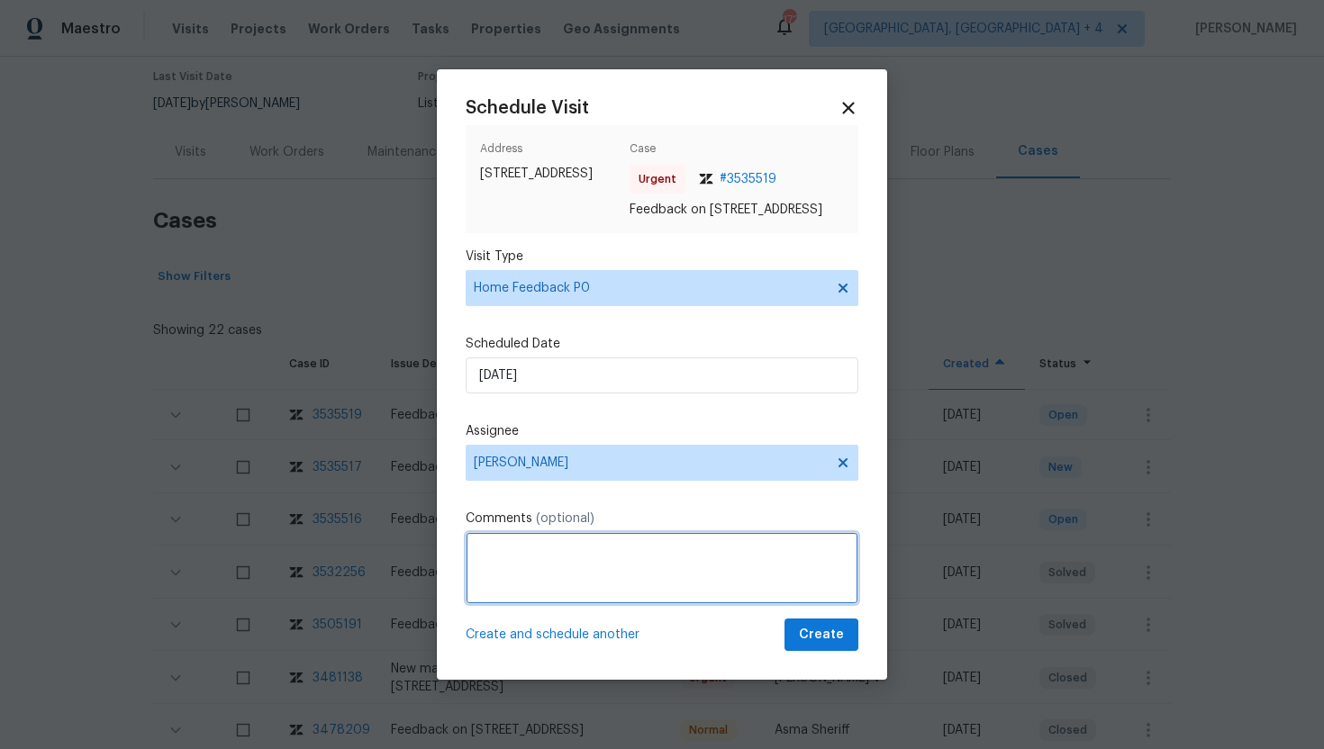
click at [514, 586] on textarea at bounding box center [662, 568] width 393 height 72
paste textarea "Feedback Message: The home is small for the price and the odor was too strong"
drag, startPoint x: 799, startPoint y: 562, endPoint x: 596, endPoint y: 563, distance: 202.6
click at [596, 563] on textarea "Feedback Message: The home is small for the price and the odor was too strong" at bounding box center [662, 568] width 393 height 72
type textarea "Feedback Message: the odor was too strong"
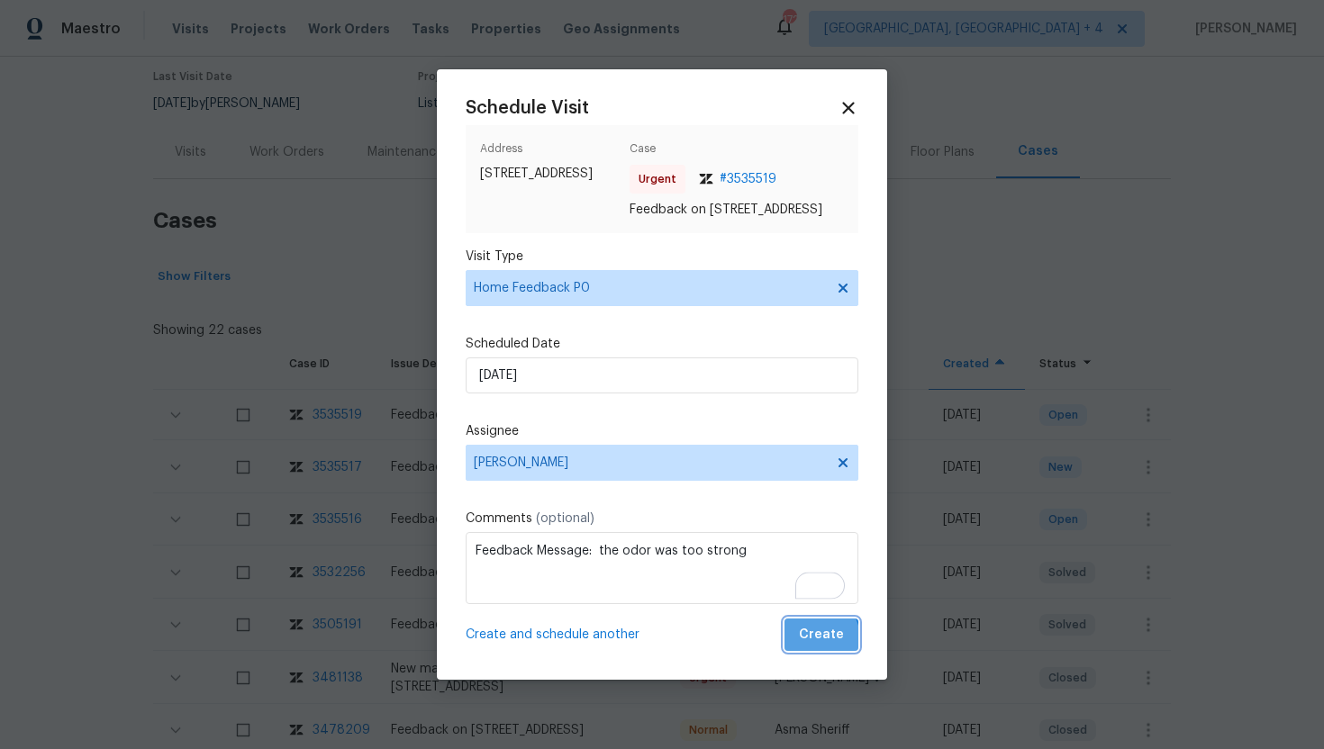
click at [820, 647] on span "Create" at bounding box center [821, 635] width 45 height 23
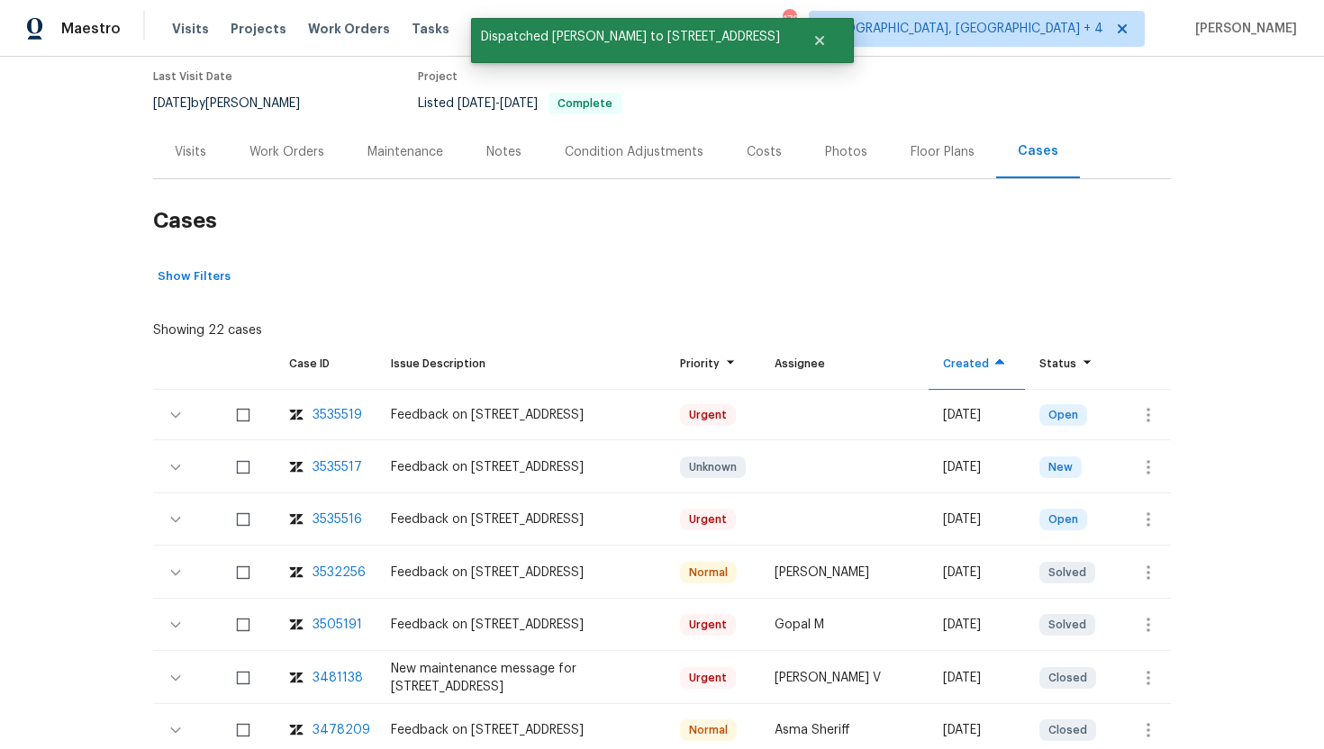
click at [192, 149] on div "Visits" at bounding box center [191, 152] width 32 height 18
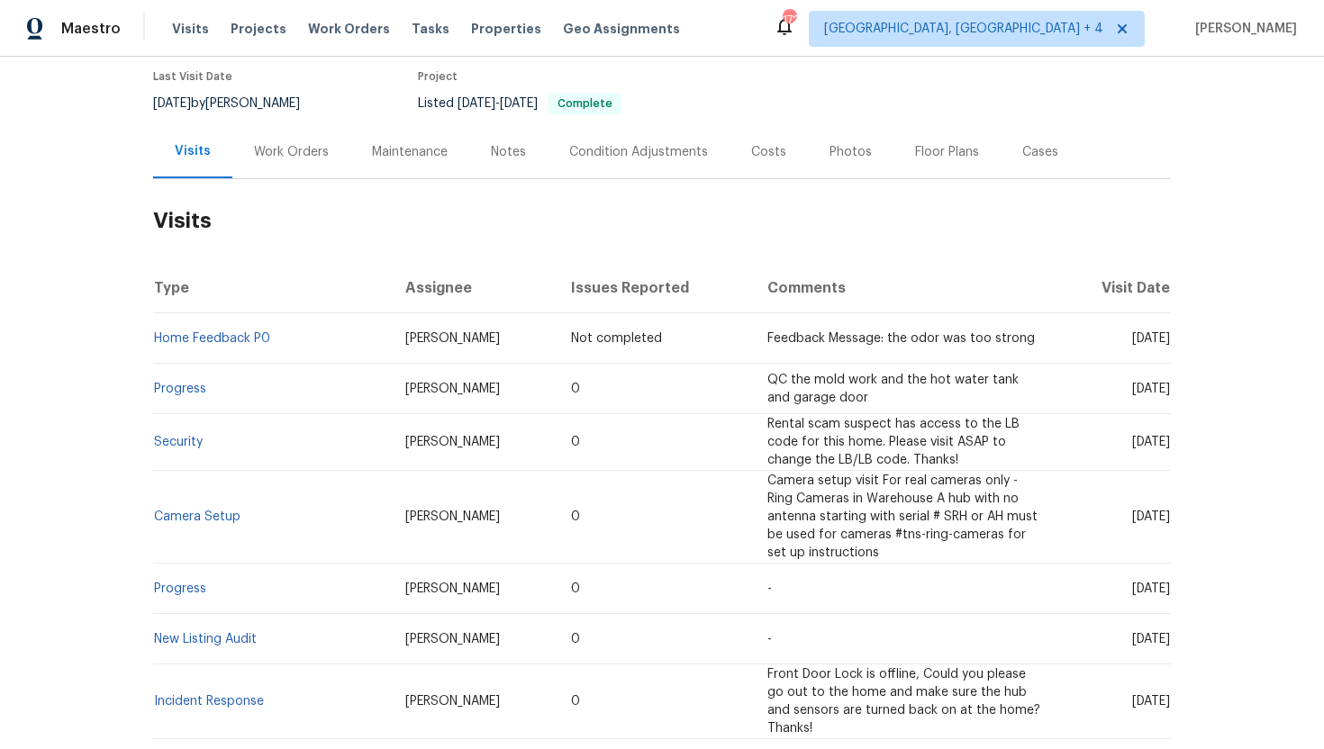
click at [1119, 414] on td "Mon, Sep 15 2025" at bounding box center [1114, 442] width 113 height 57
click at [1132, 339] on span "Mon, Oct 06 2025" at bounding box center [1151, 338] width 38 height 13
drag, startPoint x: 1098, startPoint y: 389, endPoint x: 1170, endPoint y: 394, distance: 72.3
click at [1170, 394] on td "Fri, Sep 19 2025" at bounding box center [1114, 389] width 113 height 50
copy span "Sep 19 2025"
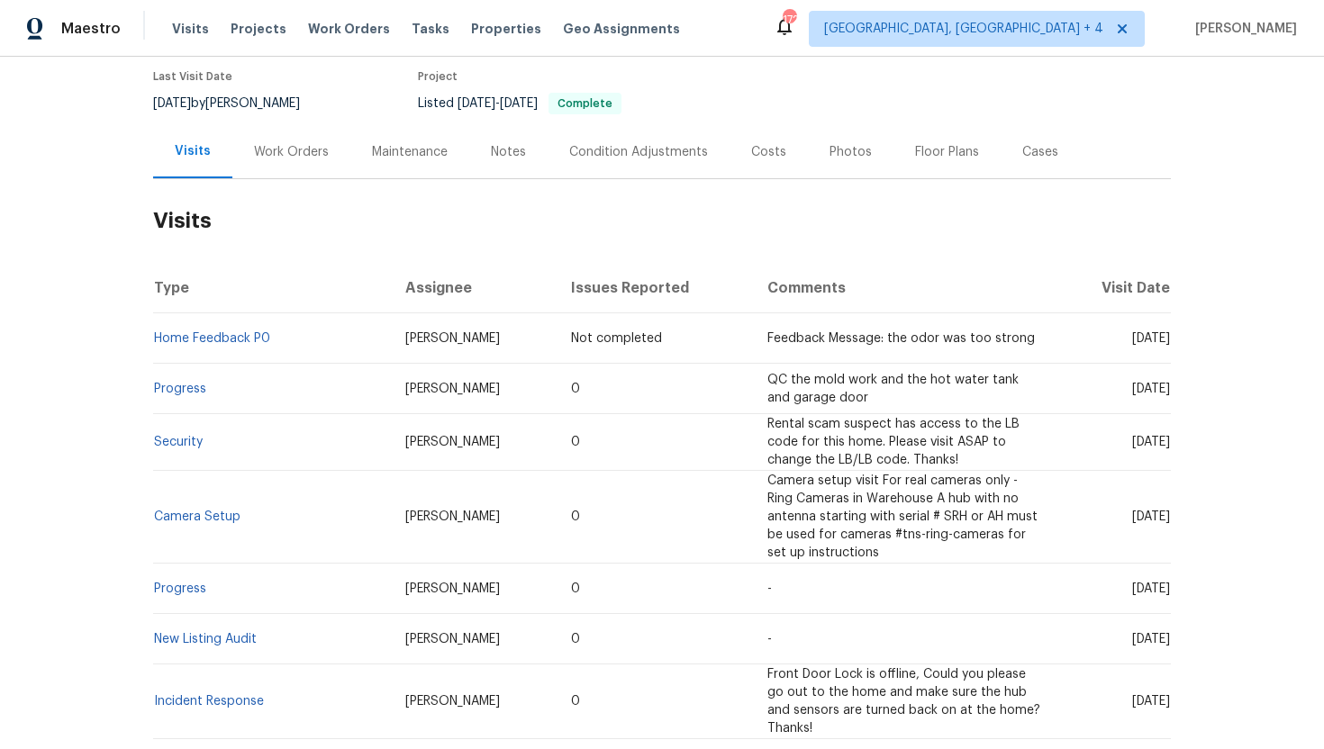
drag, startPoint x: 502, startPoint y: 393, endPoint x: 383, endPoint y: 392, distance: 118.9
click at [391, 392] on td "Rebecca McMillen" at bounding box center [474, 389] width 166 height 50
copy span "Rebecca McMillen"
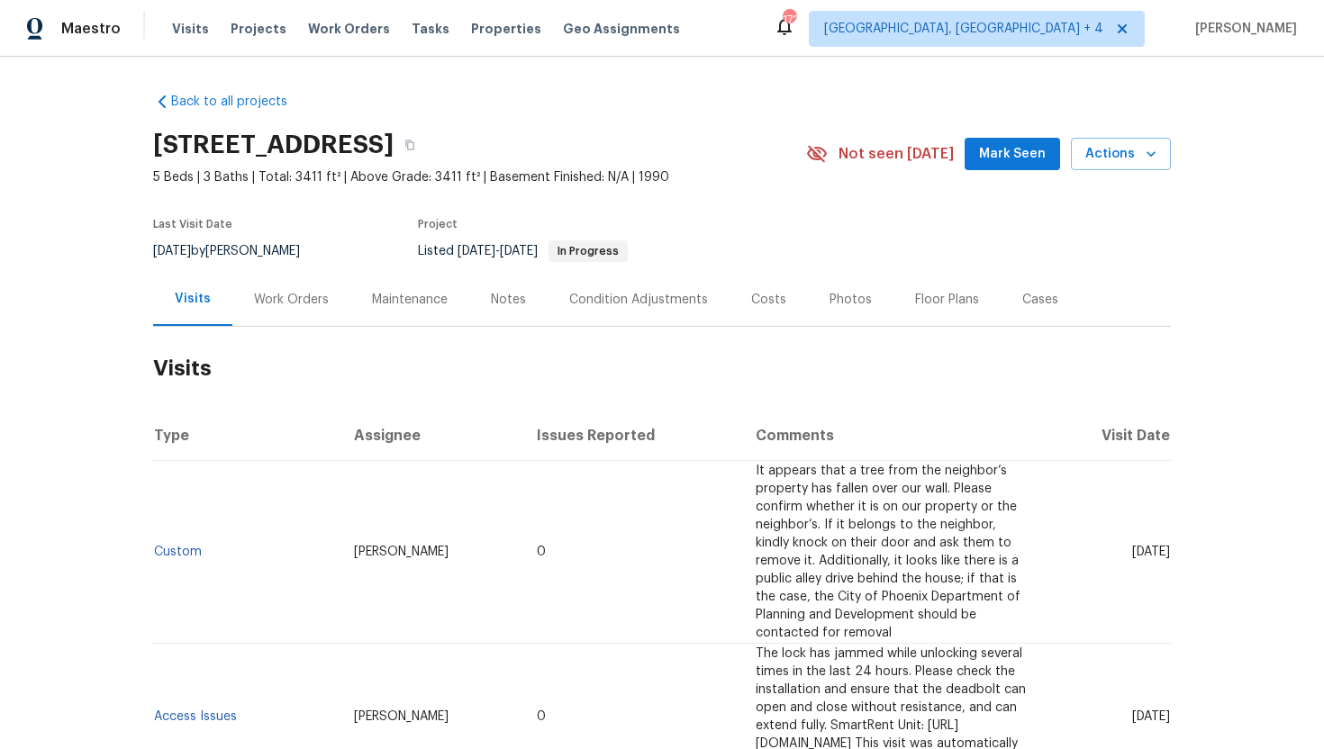
click at [267, 305] on div "Work Orders" at bounding box center [291, 300] width 75 height 18
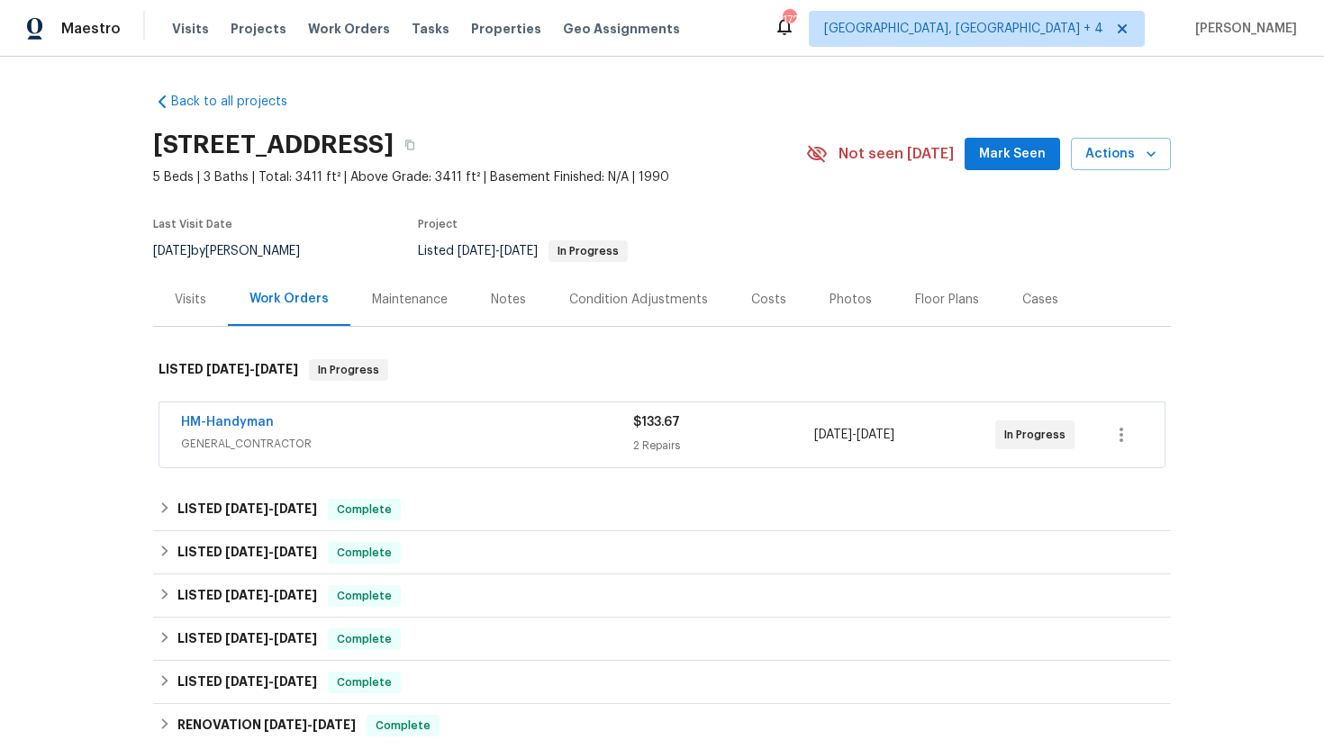
click at [379, 441] on span "GENERAL_CONTRACTOR" at bounding box center [407, 444] width 452 height 18
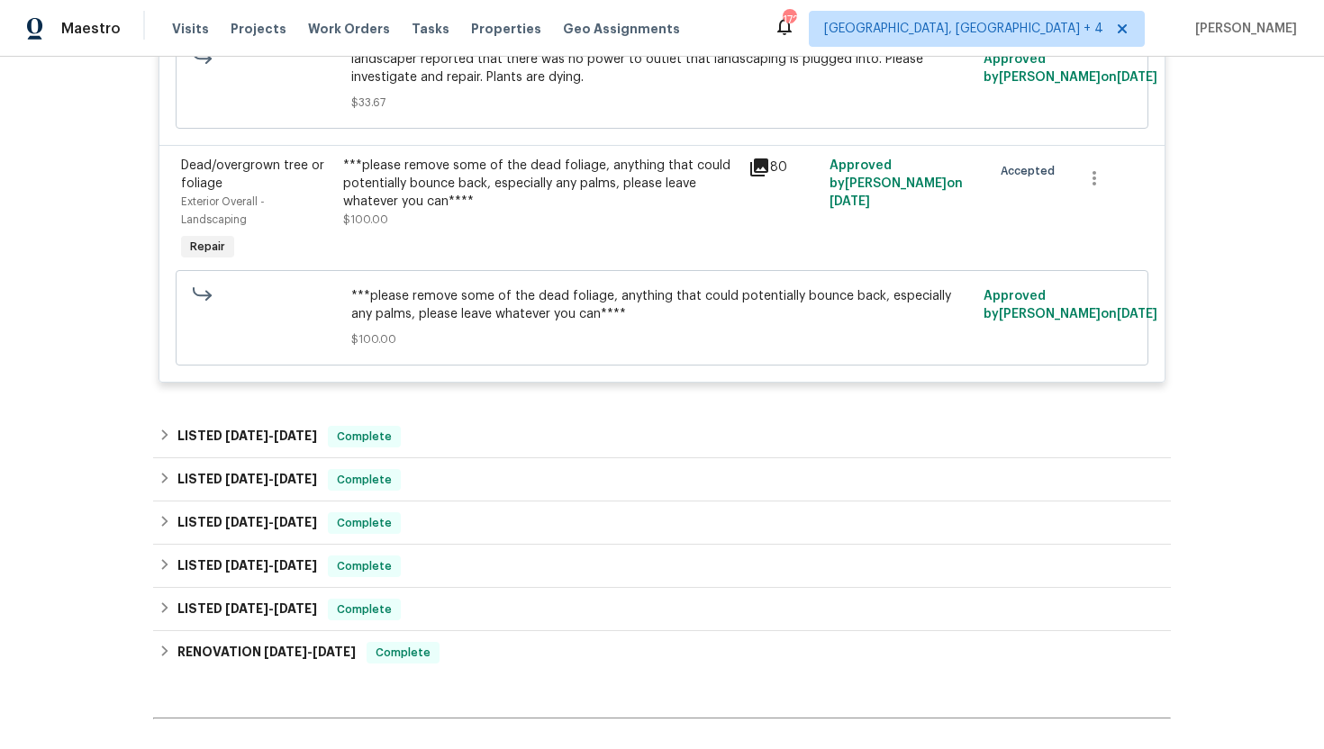
scroll to position [594, 0]
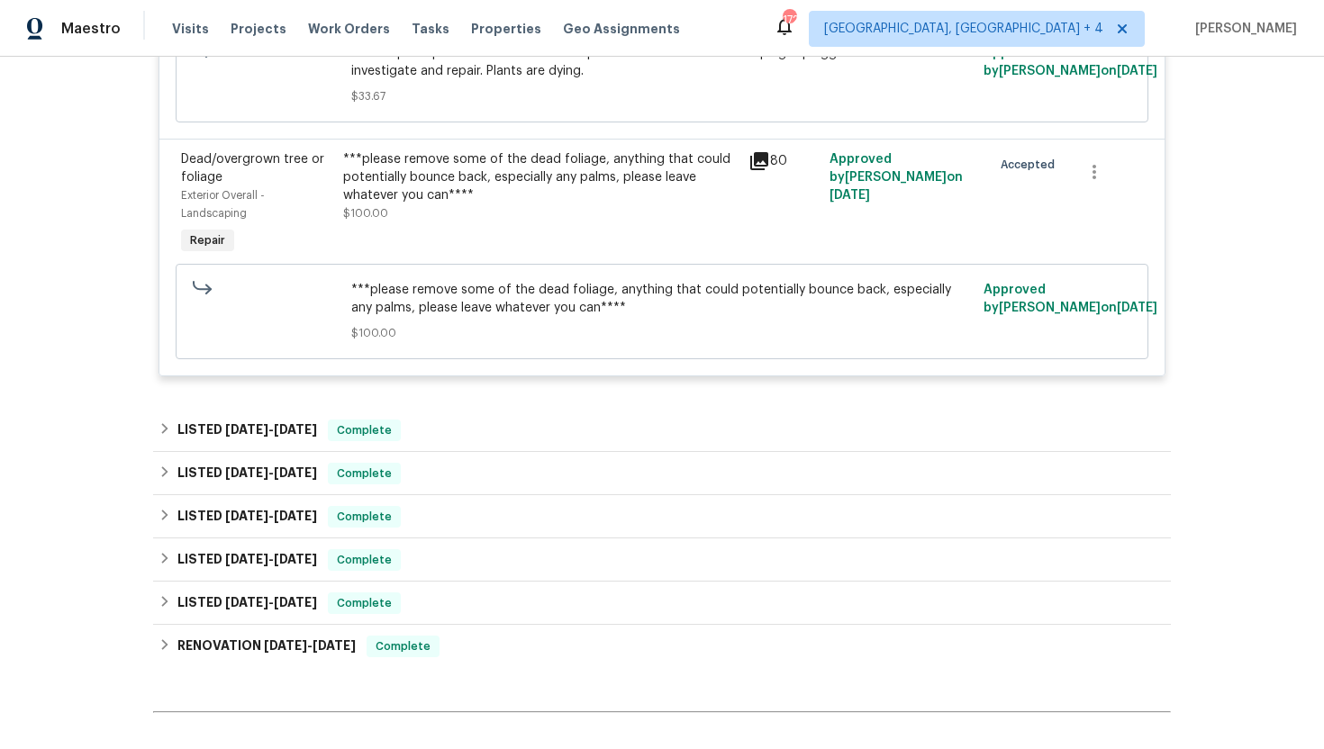
click at [412, 408] on div "Back to all projects [STREET_ADDRESS] 5 Beds | 3 Baths | Total: 3411 ft² | Abov…" at bounding box center [662, 160] width 1018 height 1351
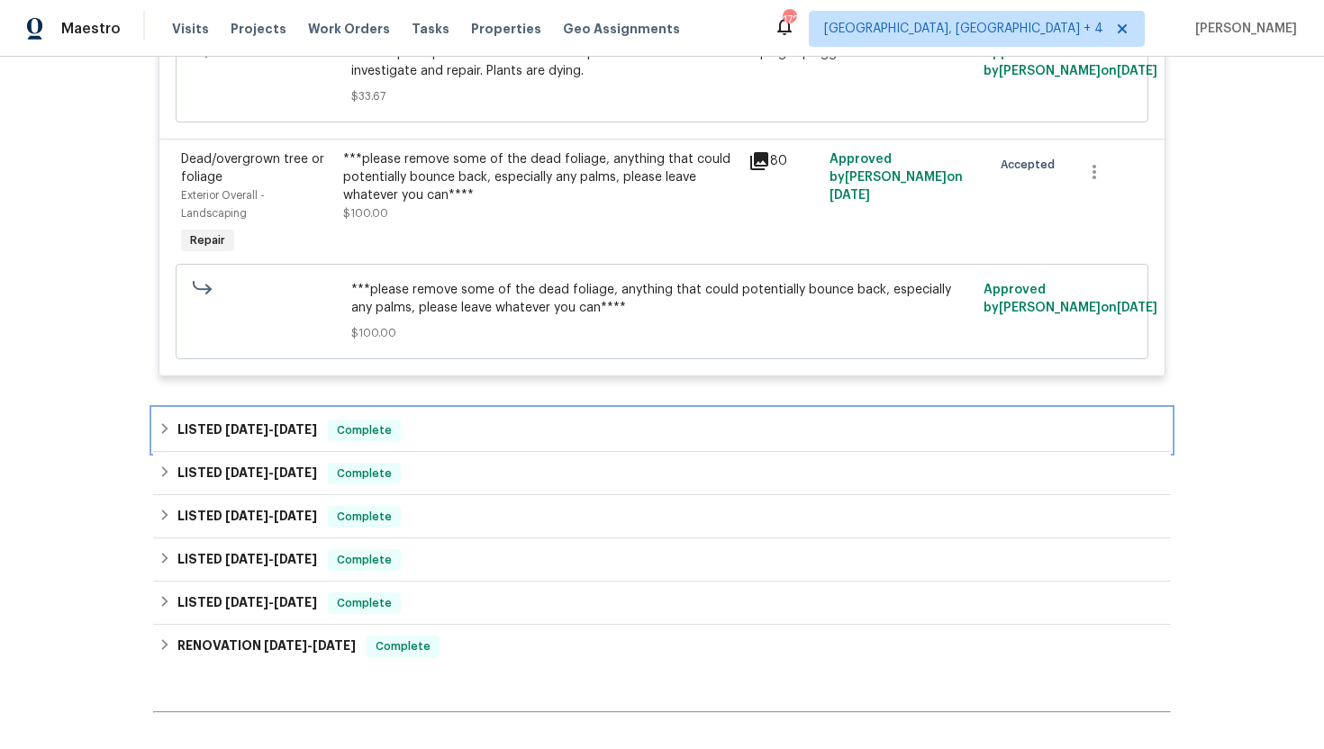
click at [406, 433] on div "LISTED [DATE] - [DATE] Complete" at bounding box center [662, 431] width 1007 height 22
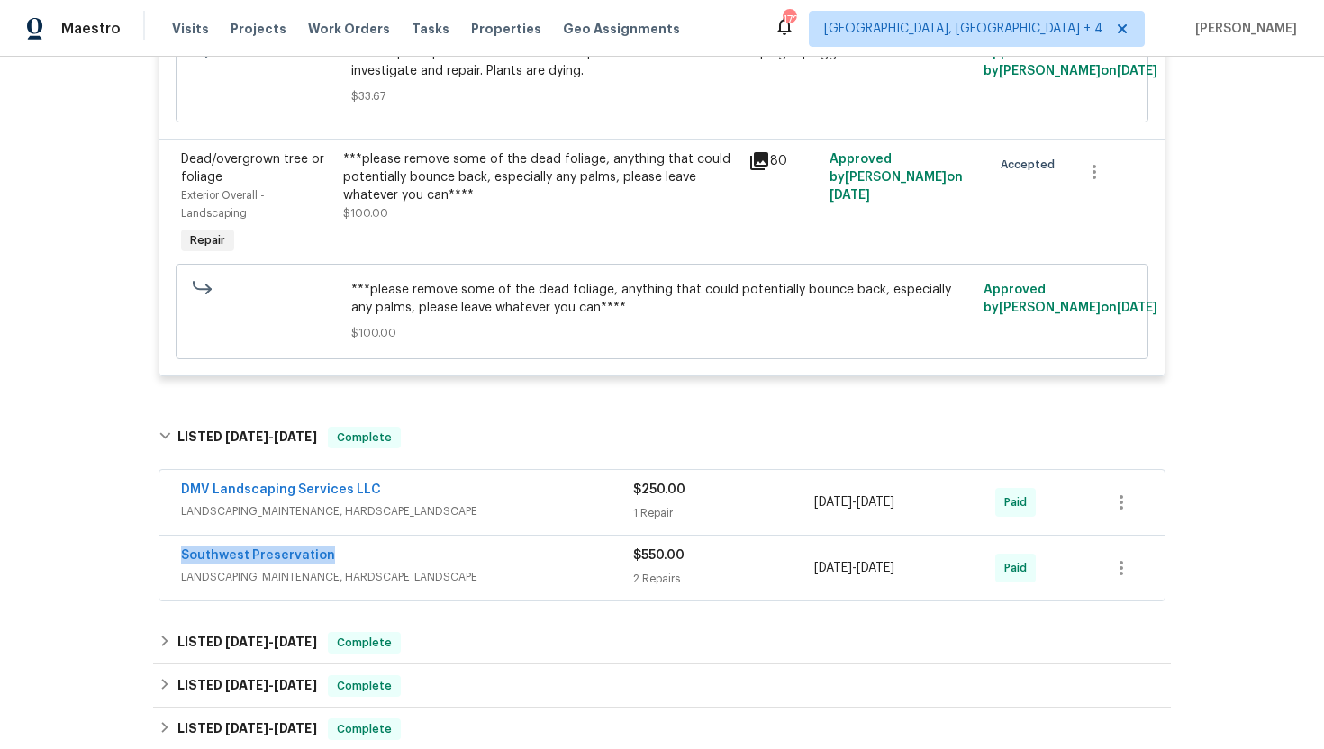
drag, startPoint x: 381, startPoint y: 558, endPoint x: 164, endPoint y: 558, distance: 217.1
click at [164, 558] on div "Southwest Preservation LANDSCAPING_MAINTENANCE, HARDSCAPE_LANDSCAPE $550.00 2 R…" at bounding box center [661, 568] width 1005 height 65
copy link "Southwest Preservation"
drag, startPoint x: 944, startPoint y: 569, endPoint x: 811, endPoint y: 569, distance: 132.4
click at [811, 569] on div "Southwest Preservation LANDSCAPING_MAINTENANCE, HARDSCAPE_LANDSCAPE $550.00 2 R…" at bounding box center [640, 568] width 919 height 43
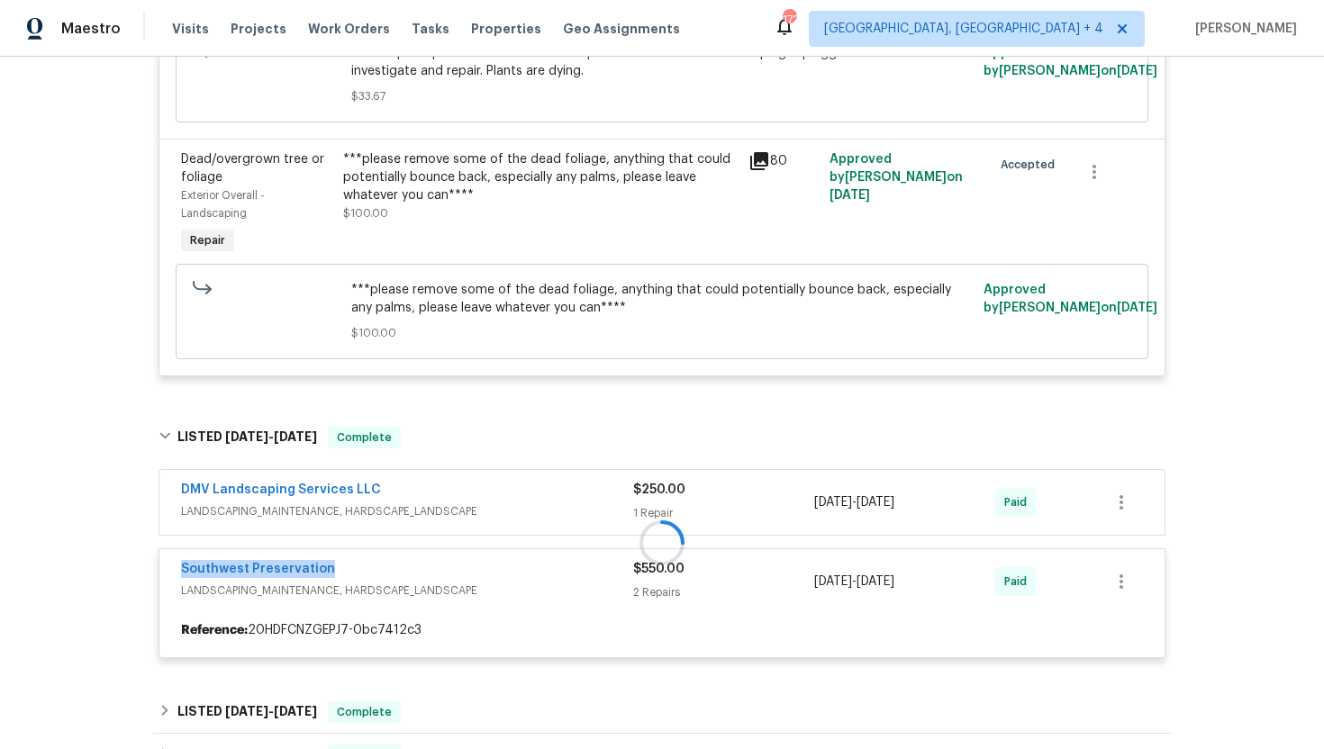
copy div "2 Repairs [DATE] - [DATE]"
